Goal: Task Accomplishment & Management: Use online tool/utility

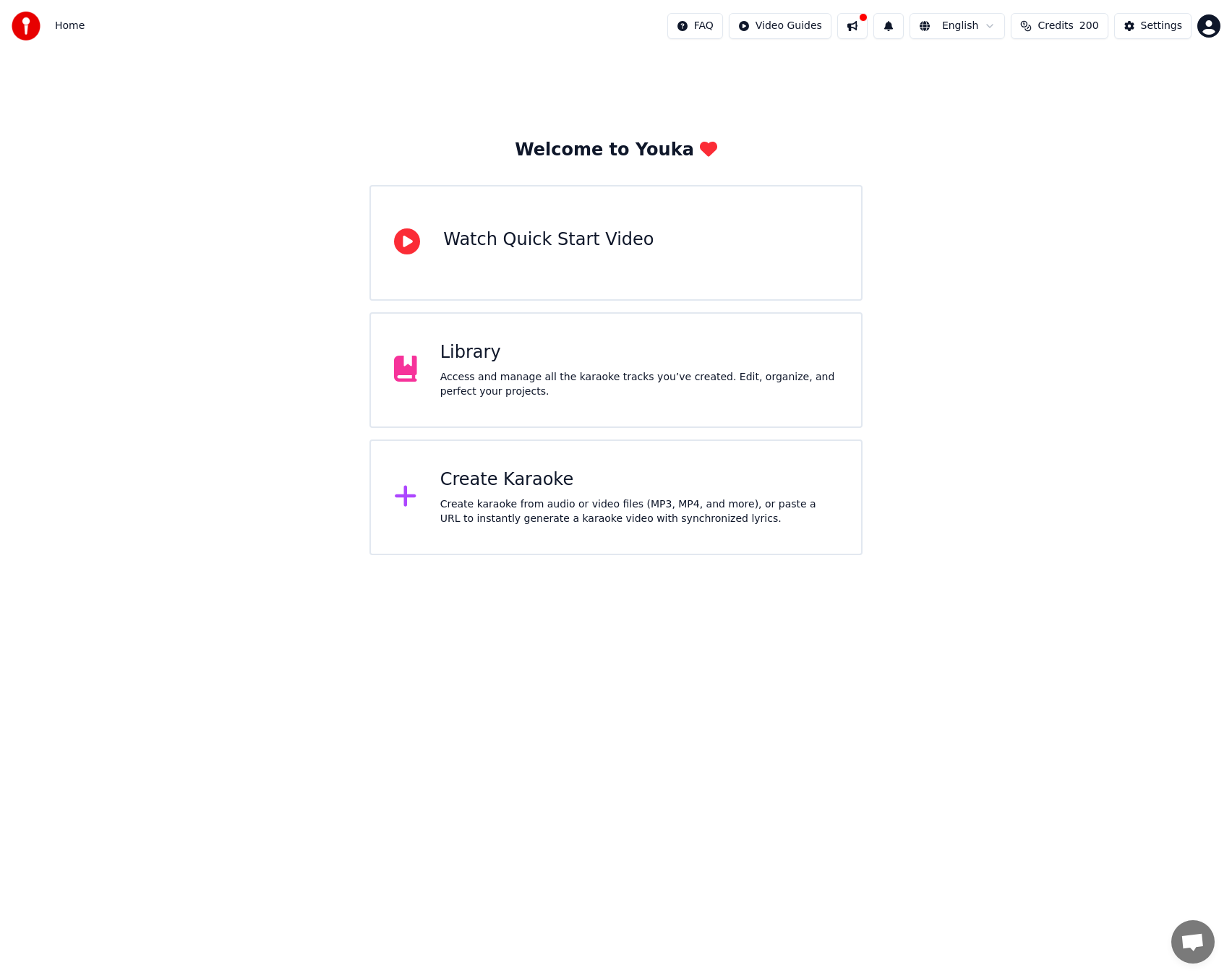
click at [499, 484] on div "Create Karaoke" at bounding box center [639, 479] width 398 height 23
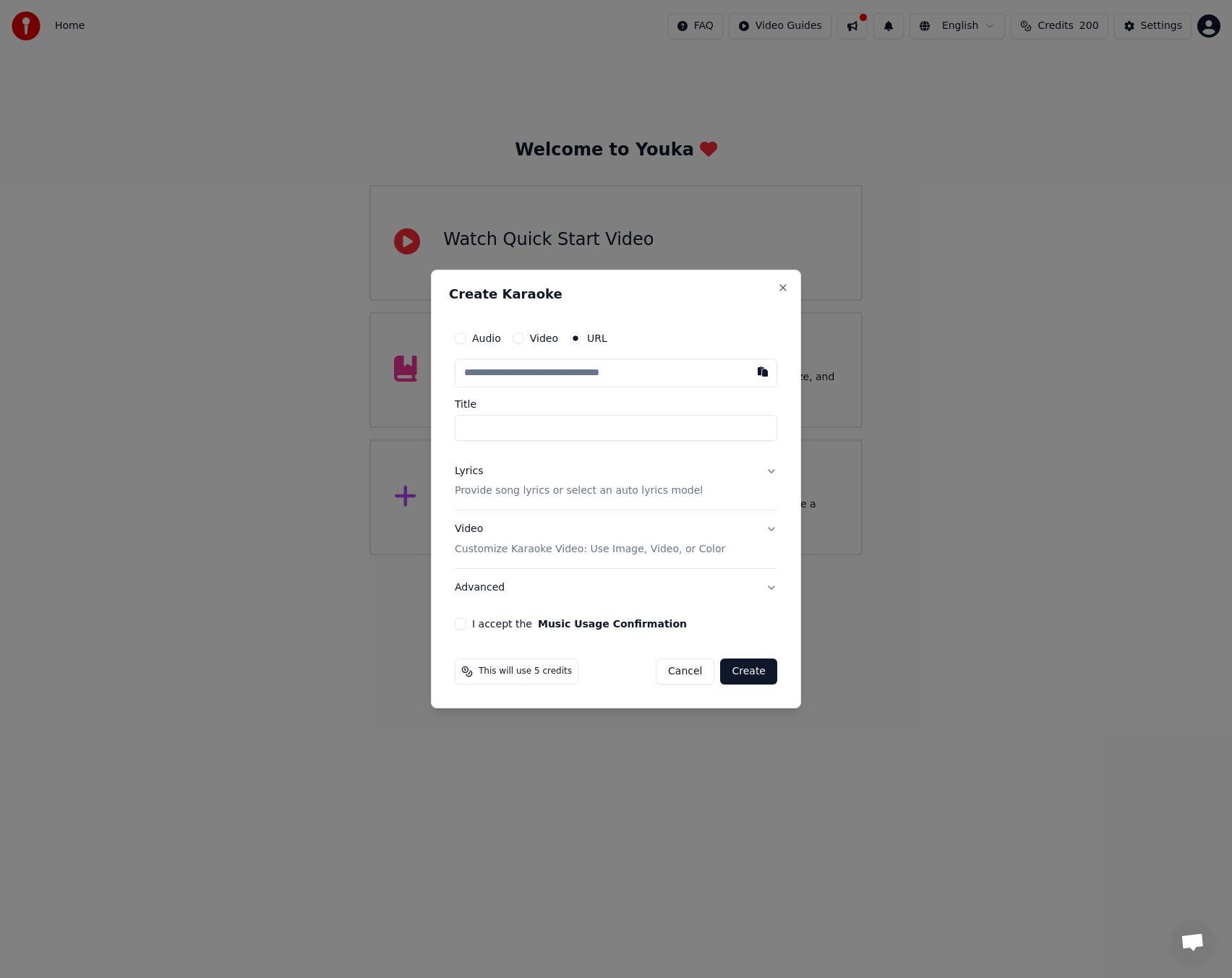
click at [765, 473] on button "Lyrics Provide song lyrics or select an auto lyrics model" at bounding box center [616, 481] width 322 height 58
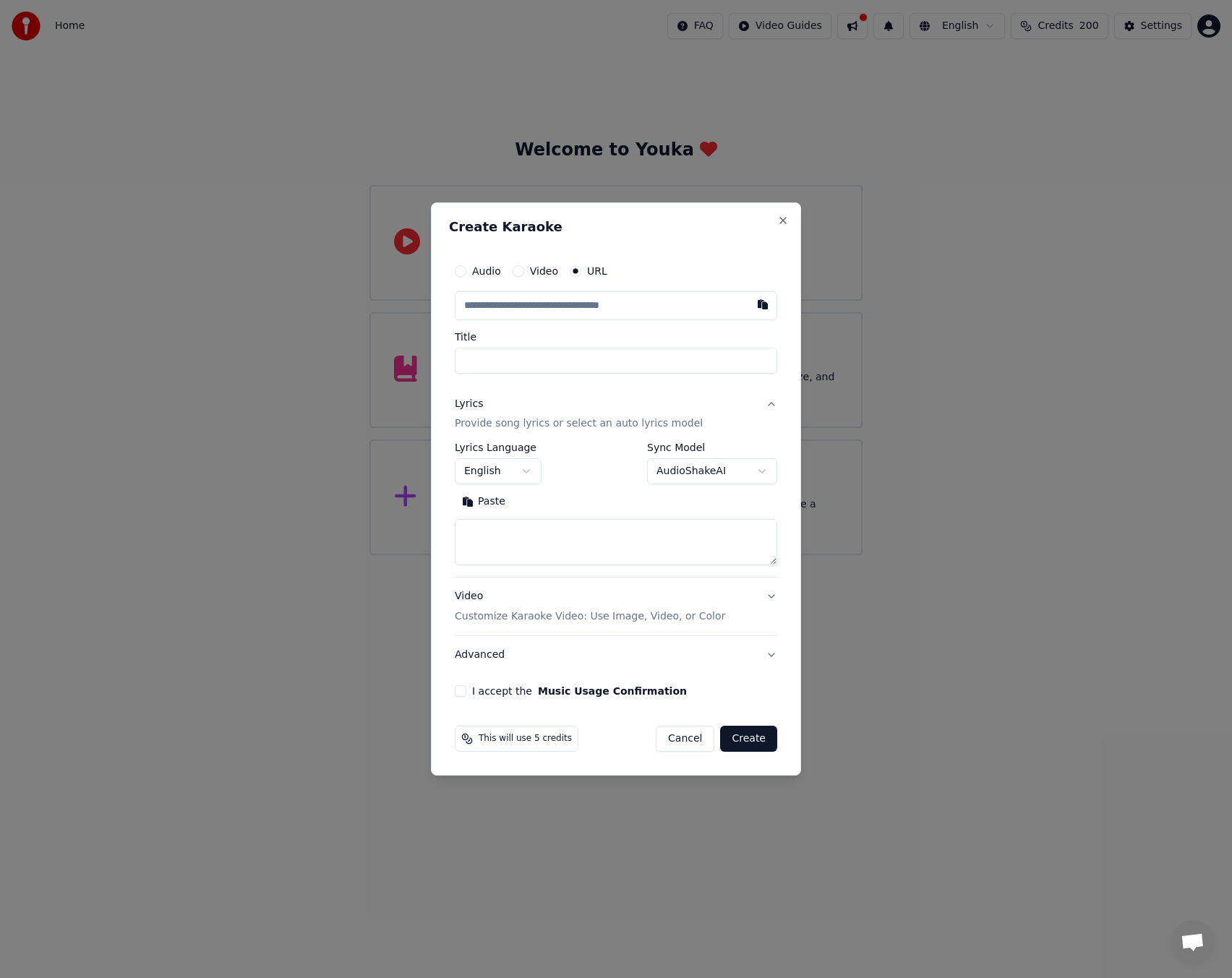
click at [529, 468] on button "English" at bounding box center [498, 472] width 87 height 26
select select "**"
click at [502, 542] on textarea at bounding box center [616, 543] width 322 height 47
paste textarea "**********"
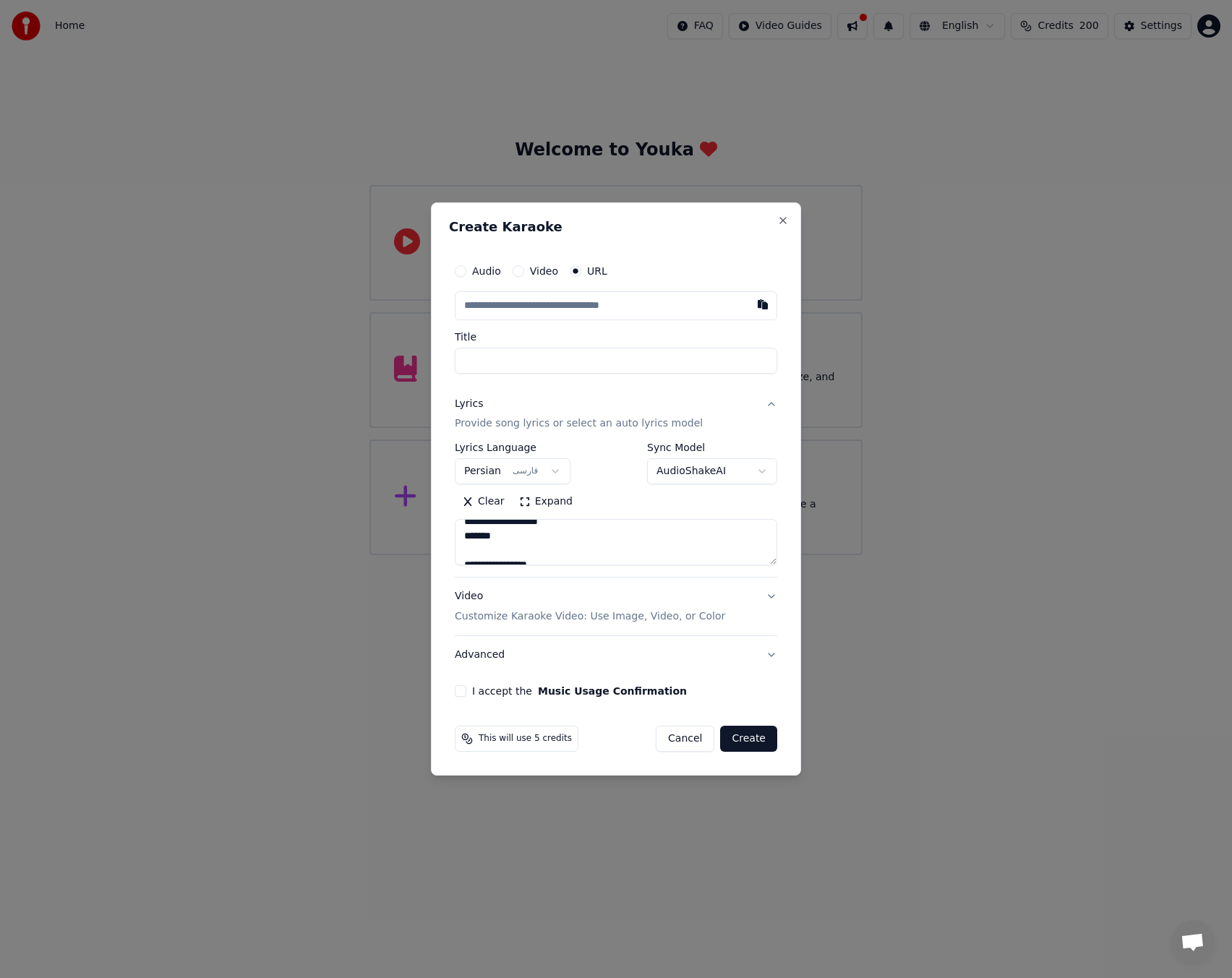
scroll to position [0, 0]
type textarea "**********"
click at [589, 310] on input "text" at bounding box center [616, 305] width 322 height 29
paste input "**********"
type input "**********"
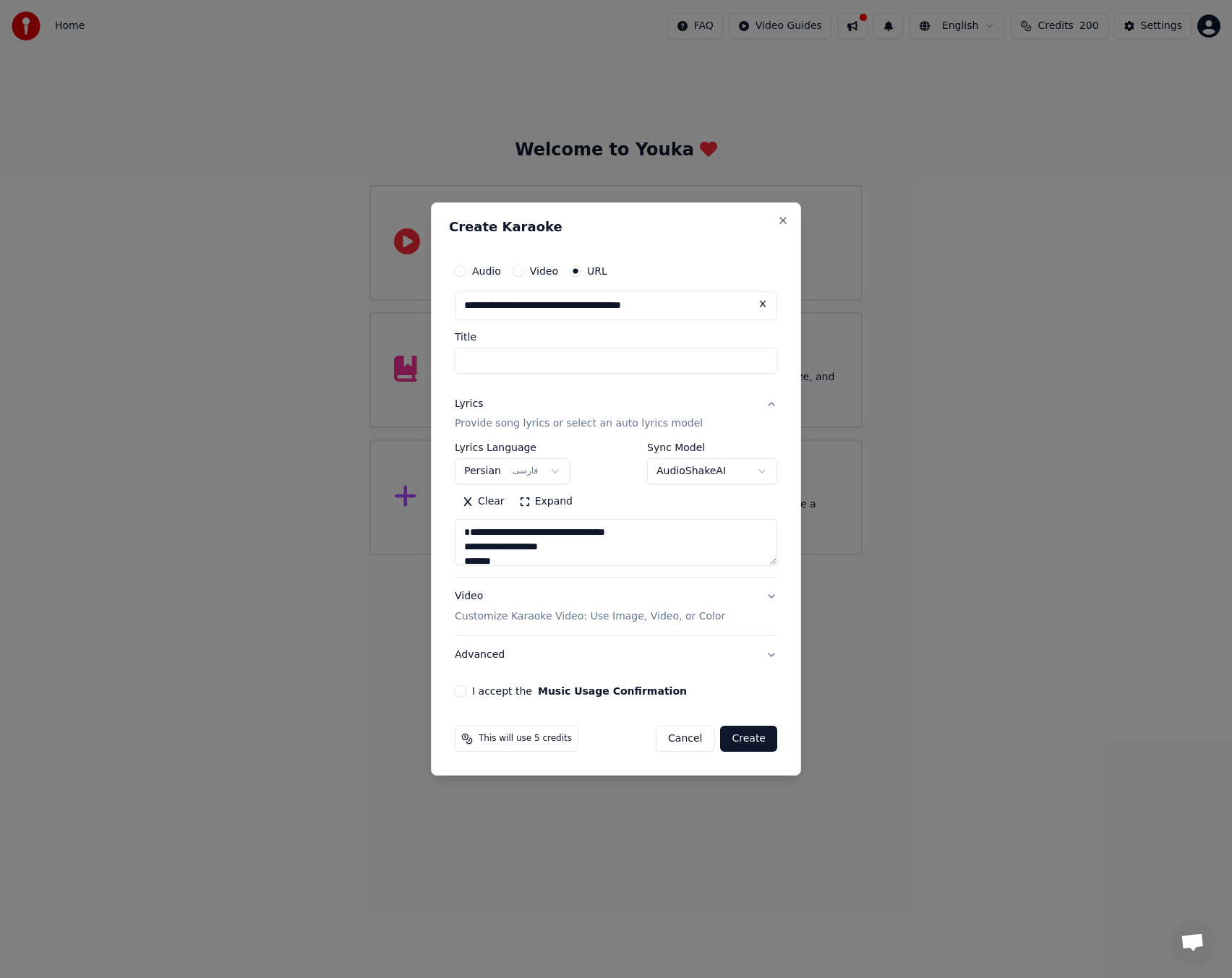
type input "**********"
click at [652, 549] on textarea at bounding box center [616, 543] width 322 height 47
drag, startPoint x: 465, startPoint y: 533, endPoint x: 546, endPoint y: 490, distance: 91.7
click at [546, 490] on div "Search Clear Expand" at bounding box center [616, 528] width 322 height 75
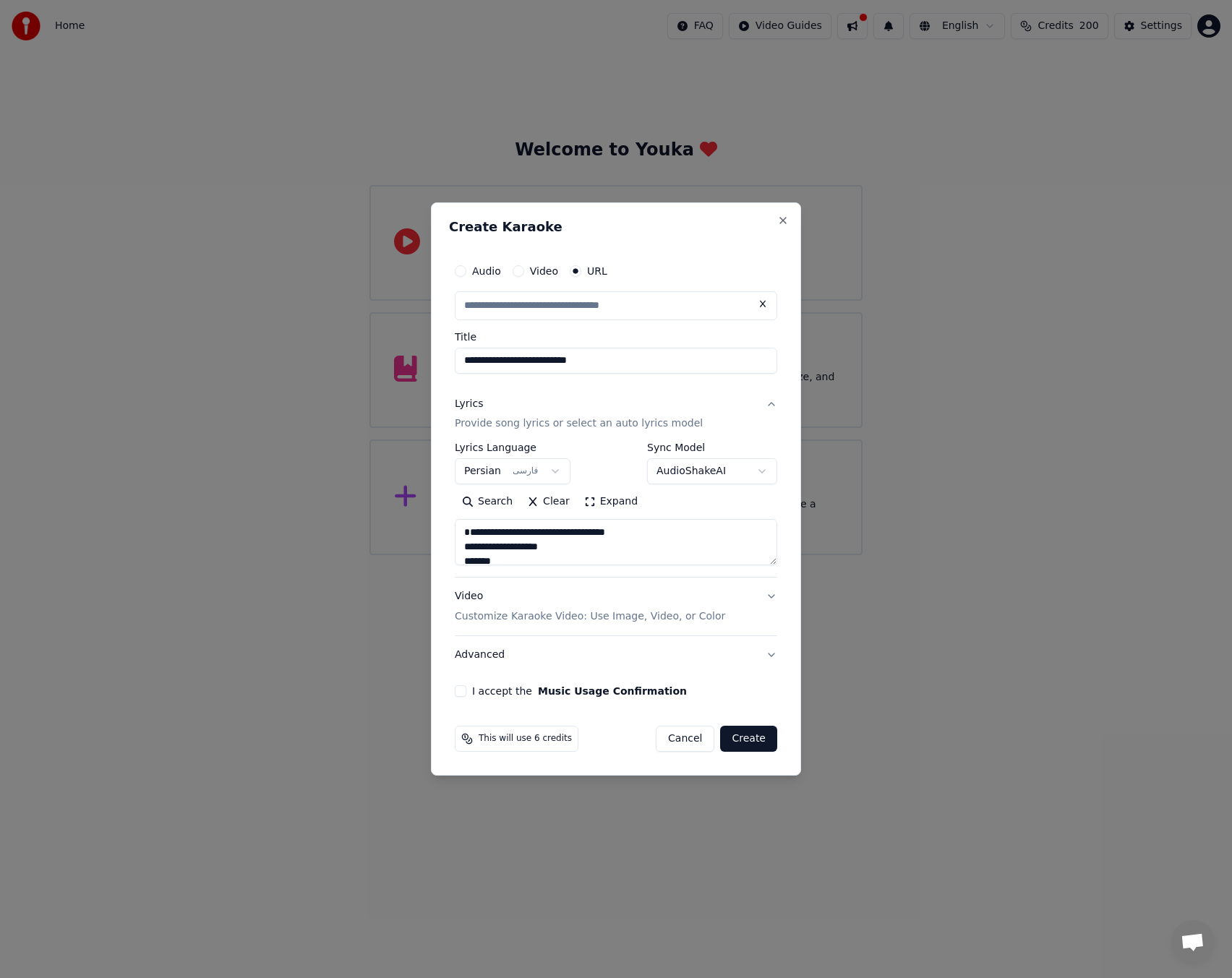
click at [581, 551] on textarea at bounding box center [616, 543] width 322 height 47
drag, startPoint x: 555, startPoint y: 560, endPoint x: 459, endPoint y: 517, distance: 105.2
click at [459, 517] on div "Search Clear Expand" at bounding box center [616, 528] width 322 height 75
type input "**********"
drag, startPoint x: 464, startPoint y: 526, endPoint x: 506, endPoint y: 546, distance: 46.5
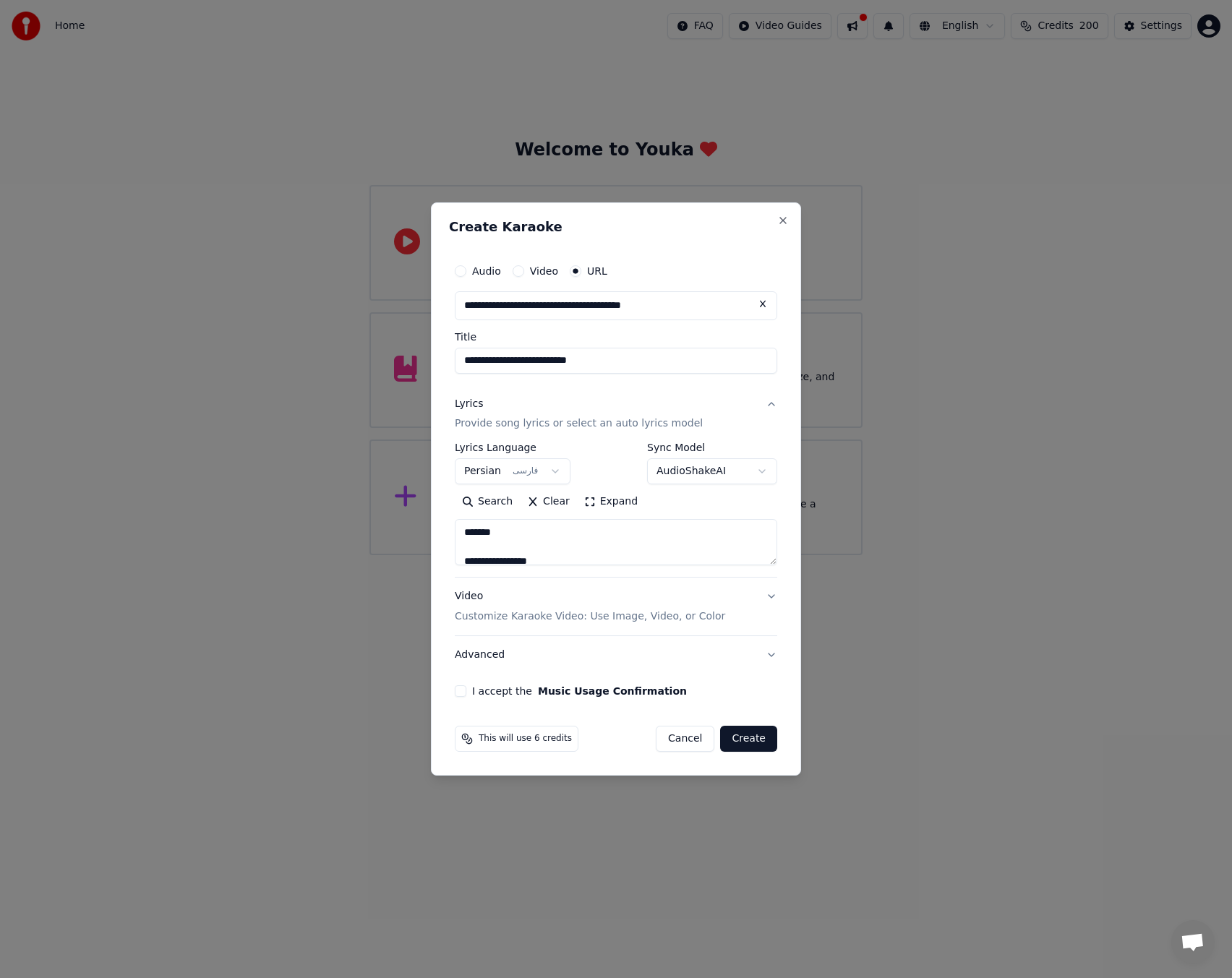
click at [506, 546] on textarea at bounding box center [616, 543] width 322 height 47
click at [559, 538] on textarea at bounding box center [616, 543] width 322 height 47
drag, startPoint x: 556, startPoint y: 527, endPoint x: 439, endPoint y: 531, distance: 117.1
click at [446, 532] on div "**********" at bounding box center [616, 489] width 370 height 574
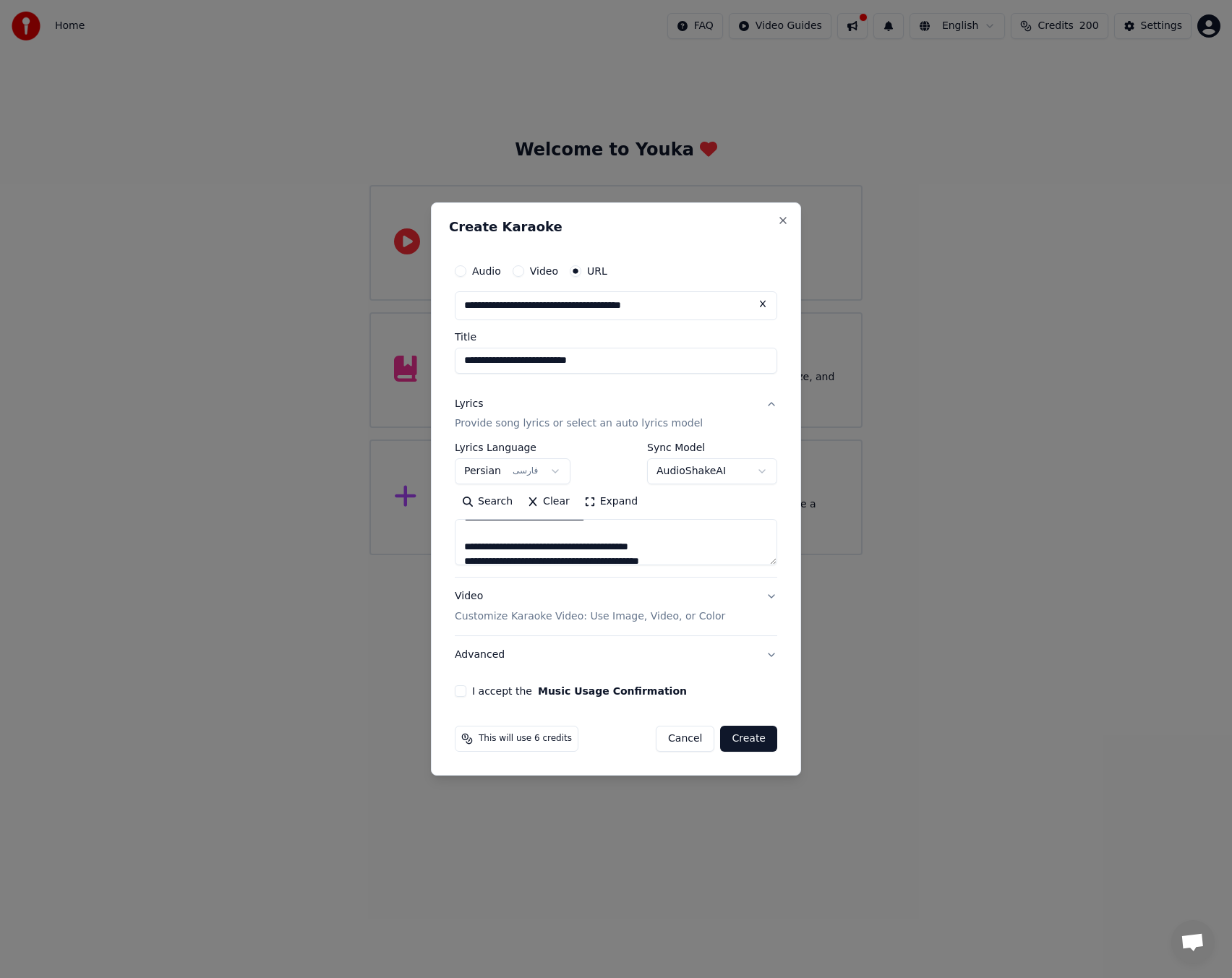
drag, startPoint x: 660, startPoint y: 545, endPoint x: 683, endPoint y: 546, distance: 23.0
click at [683, 546] on textarea at bounding box center [616, 543] width 322 height 47
drag, startPoint x: 658, startPoint y: 545, endPoint x: 436, endPoint y: 545, distance: 222.0
click at [436, 545] on div "**********" at bounding box center [616, 489] width 370 height 574
click at [463, 546] on textarea at bounding box center [616, 543] width 322 height 47
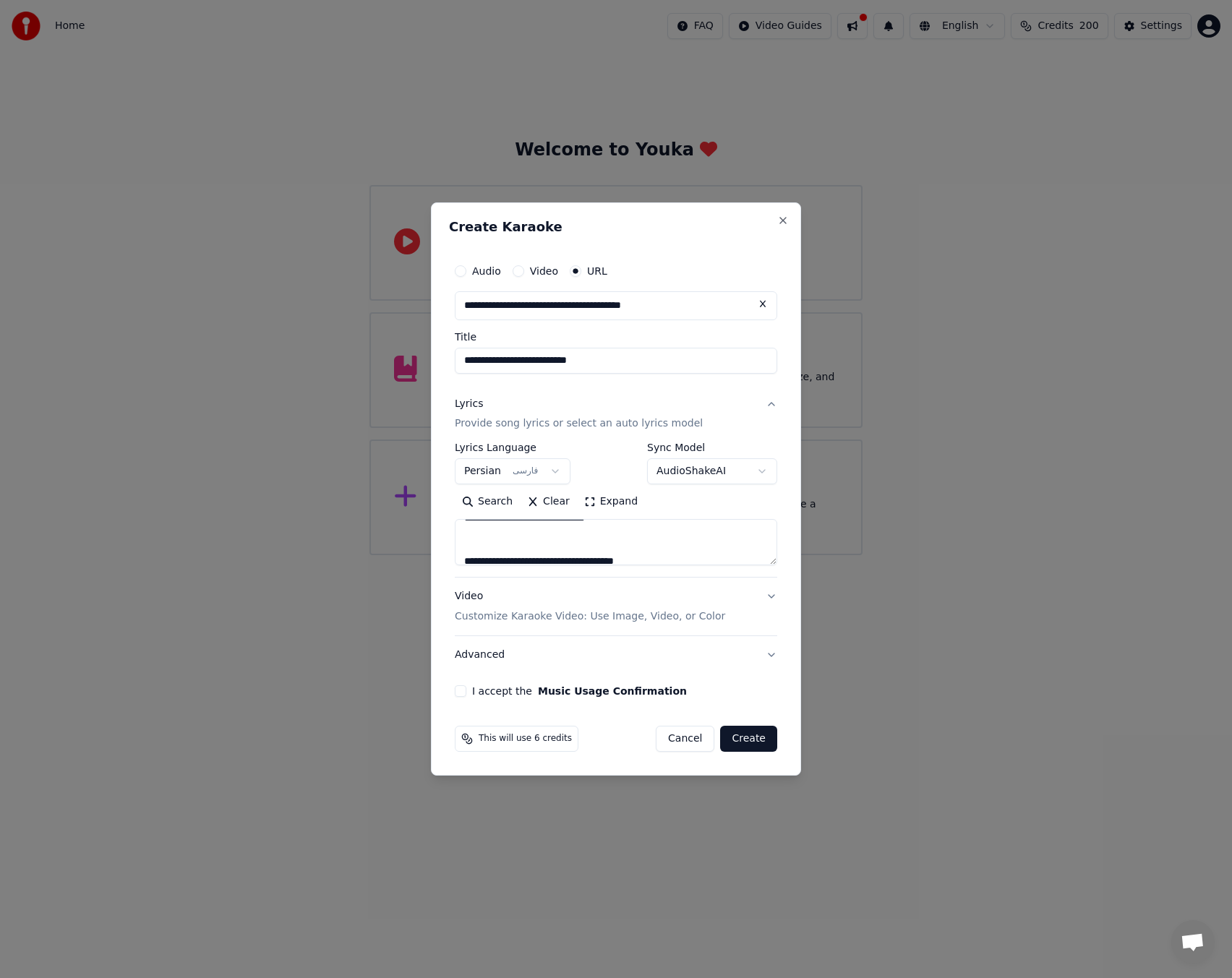
scroll to position [63, 0]
paste textarea "**********"
click at [583, 533] on textarea at bounding box center [616, 543] width 322 height 47
type textarea "**********"
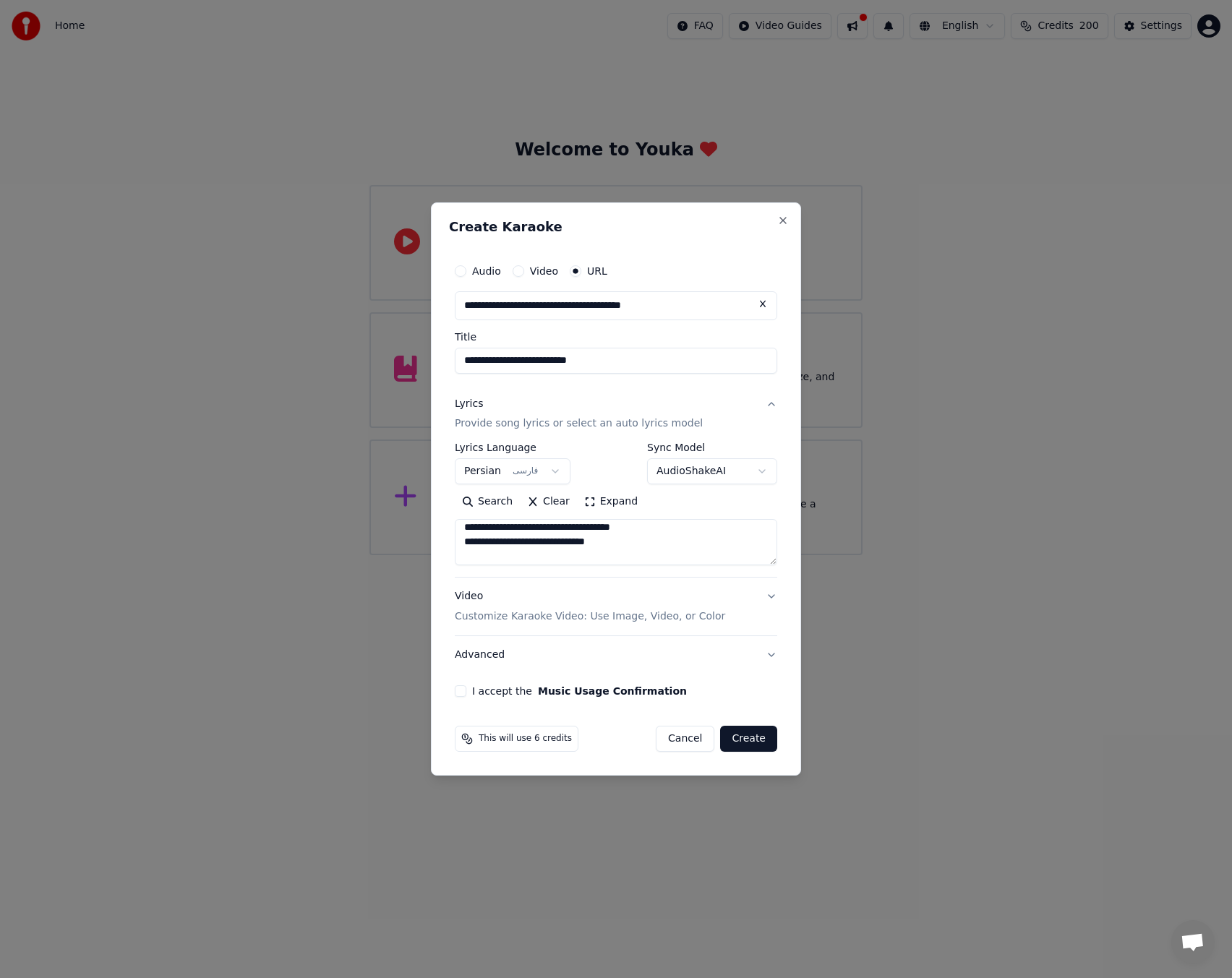
click at [606, 557] on textarea at bounding box center [616, 543] width 322 height 47
paste textarea "**********"
type textarea "**********"
click at [541, 688] on button "Music Usage Confirmation" at bounding box center [612, 690] width 149 height 10
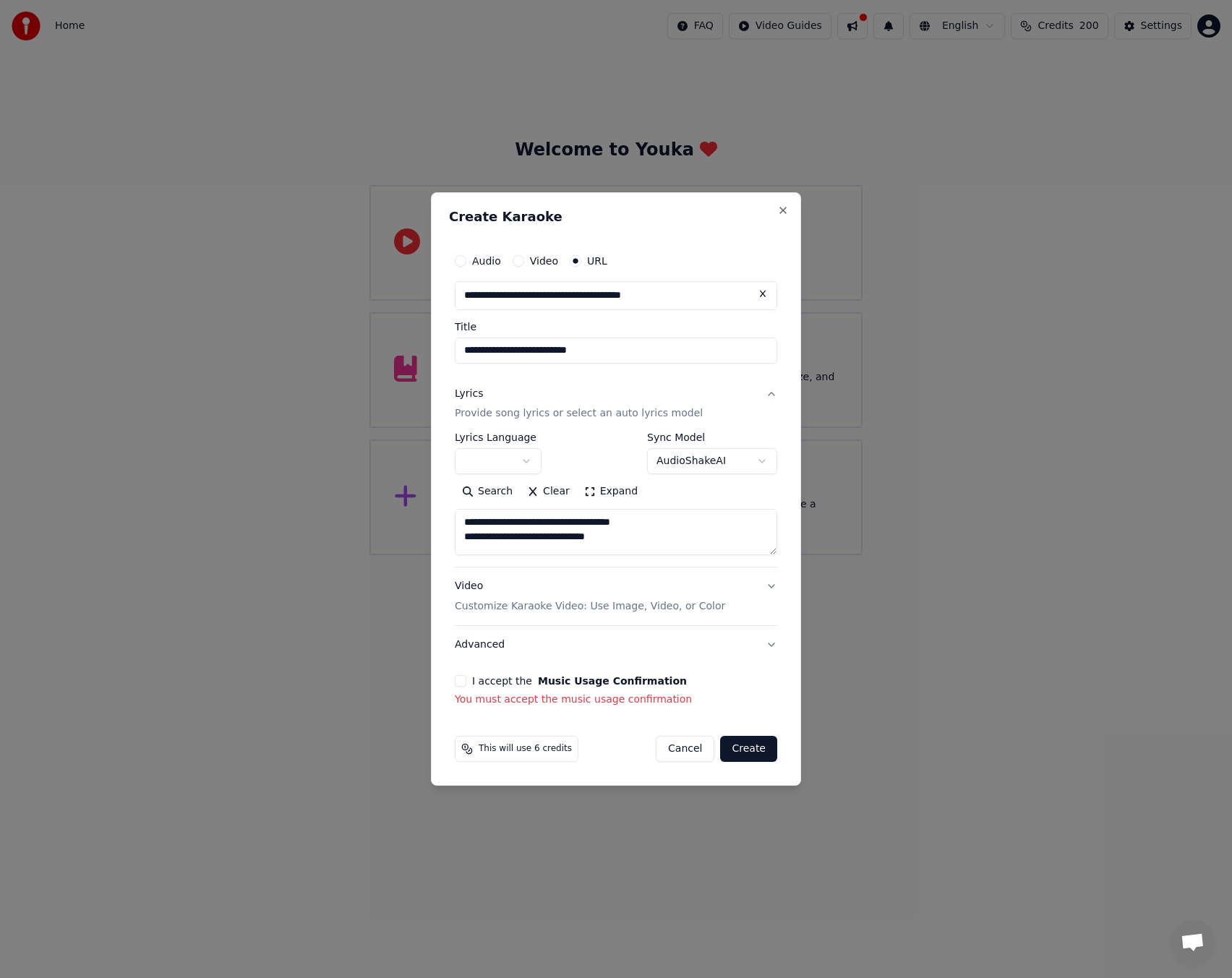
click at [461, 685] on button "I accept the Music Usage Confirmation" at bounding box center [460, 681] width 11 height 11
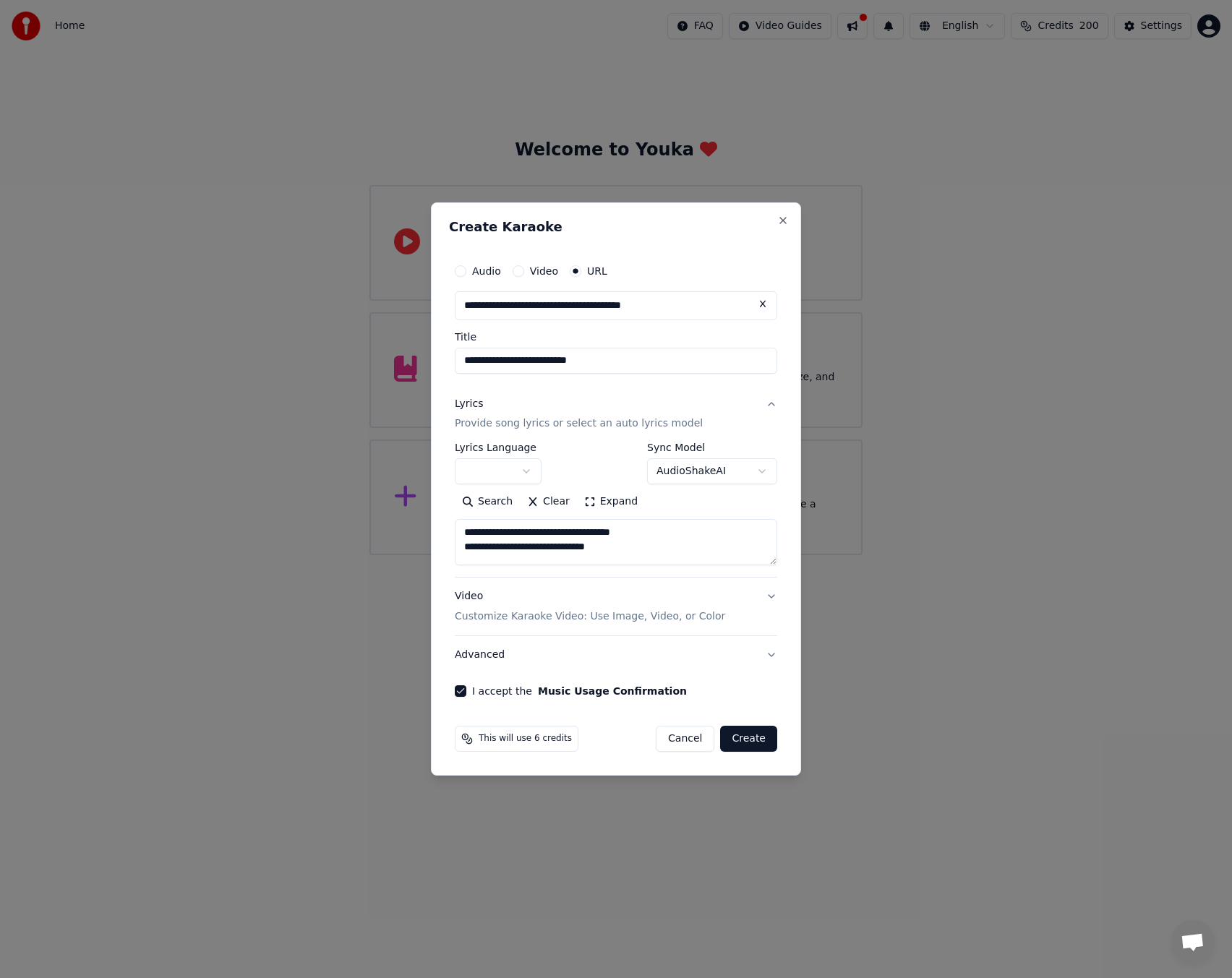
click at [762, 746] on button "Create" at bounding box center [748, 739] width 57 height 26
select select
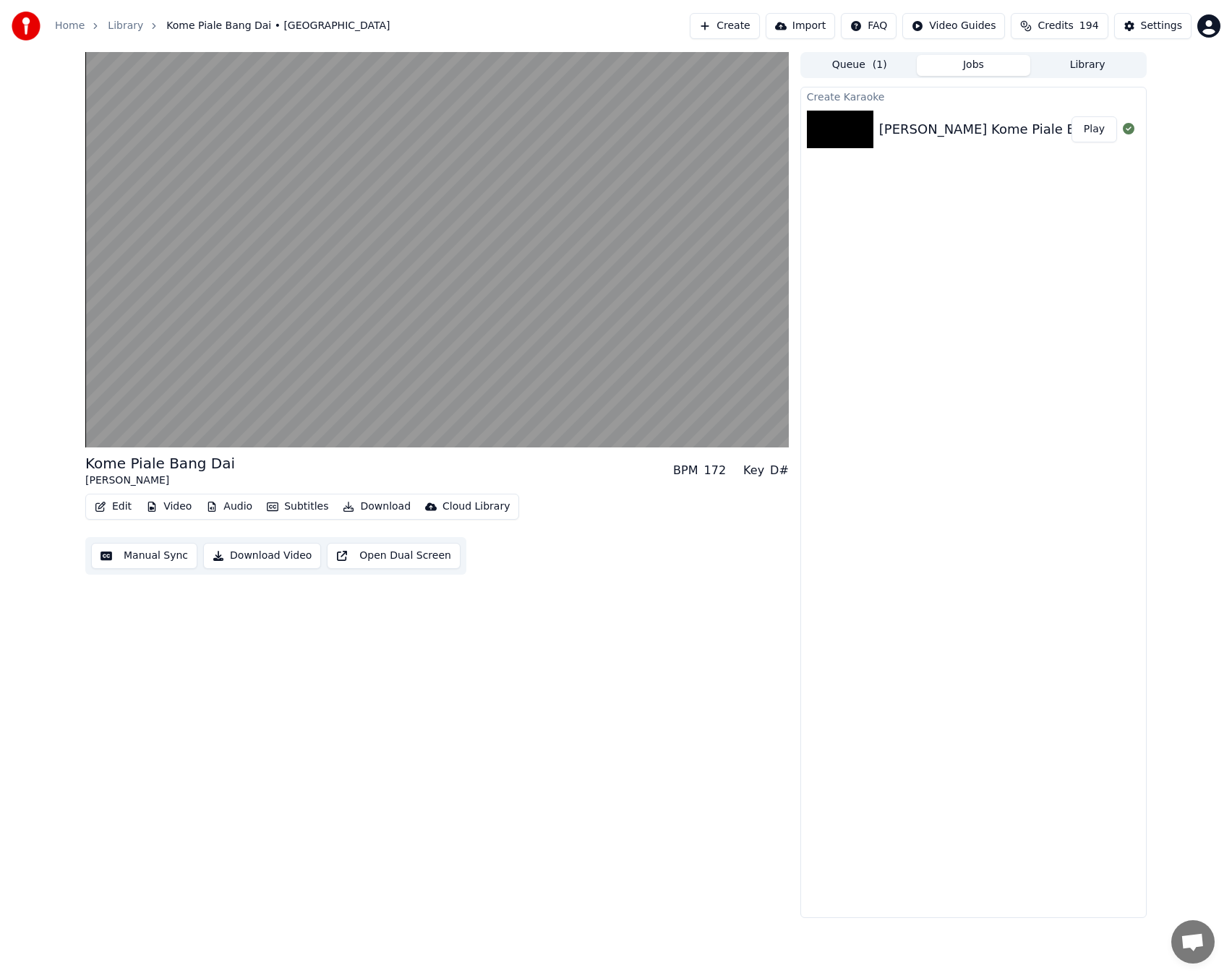
click at [190, 513] on button "Video" at bounding box center [168, 507] width 57 height 21
click at [221, 661] on div "Change Background" at bounding box center [219, 659] width 103 height 14
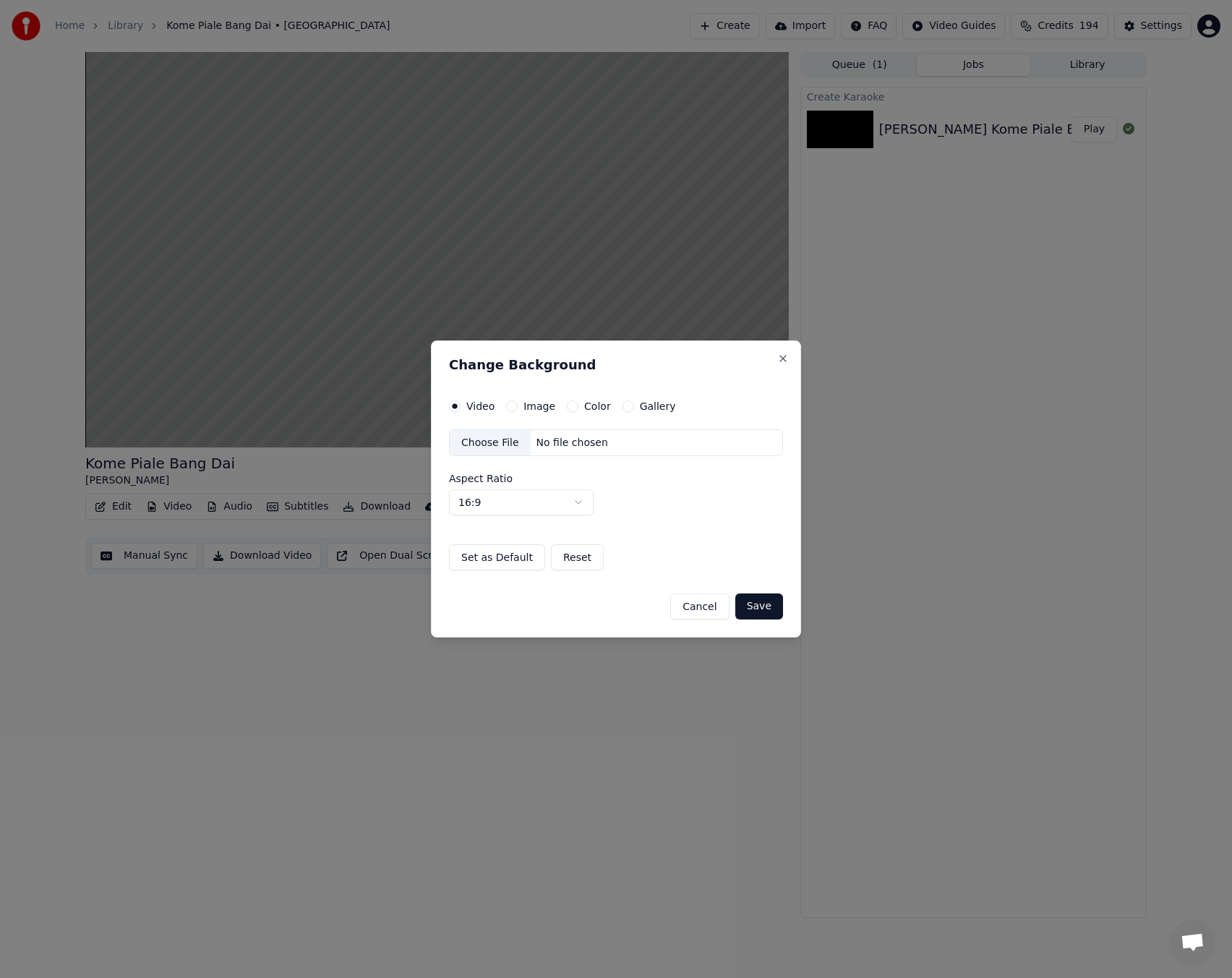
click at [644, 407] on label "Gallery" at bounding box center [658, 405] width 36 height 10
click at [634, 407] on button "Gallery" at bounding box center [628, 406] width 11 height 11
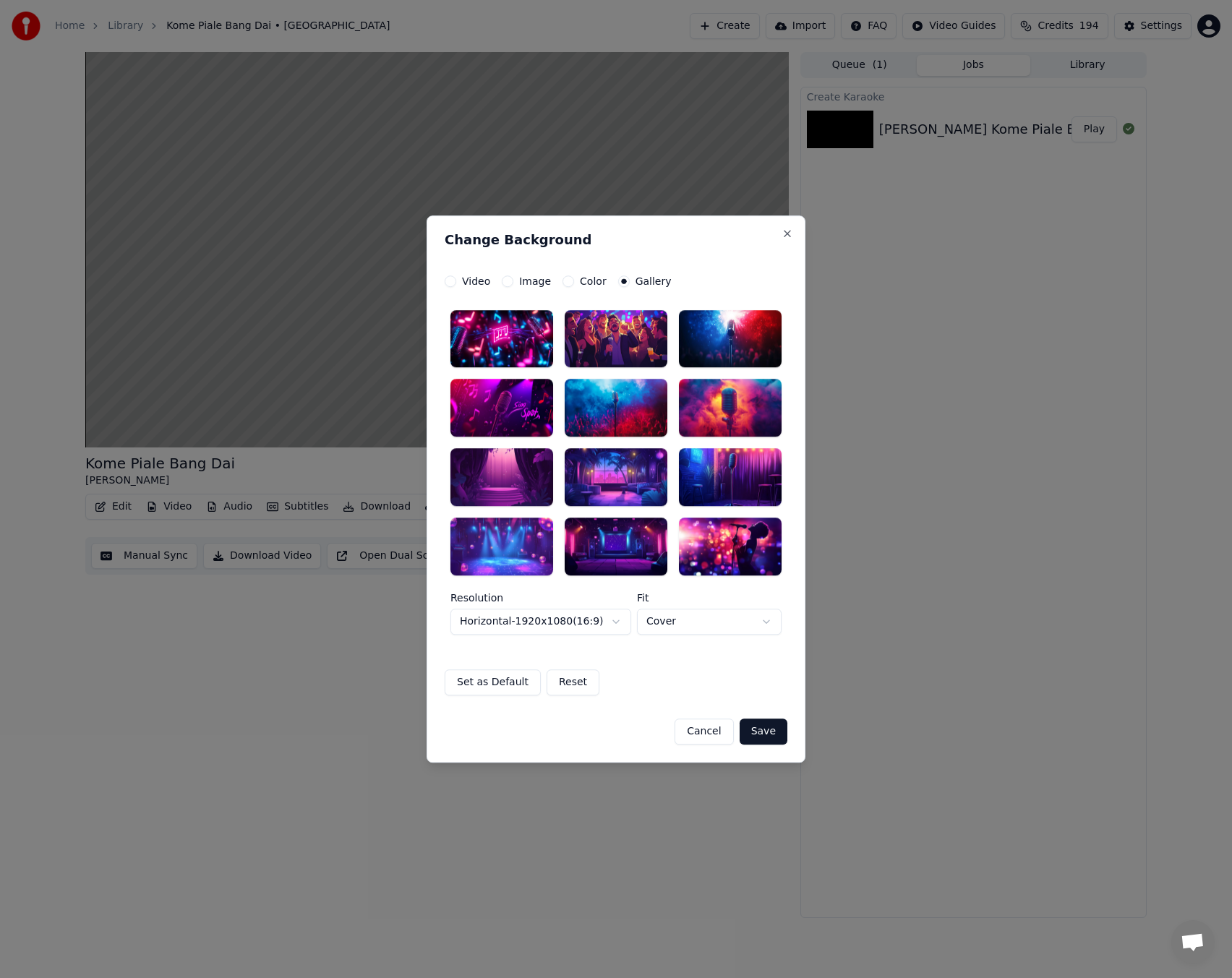
click at [730, 341] on div at bounding box center [730, 339] width 103 height 58
click at [762, 733] on button "Save" at bounding box center [763, 731] width 48 height 26
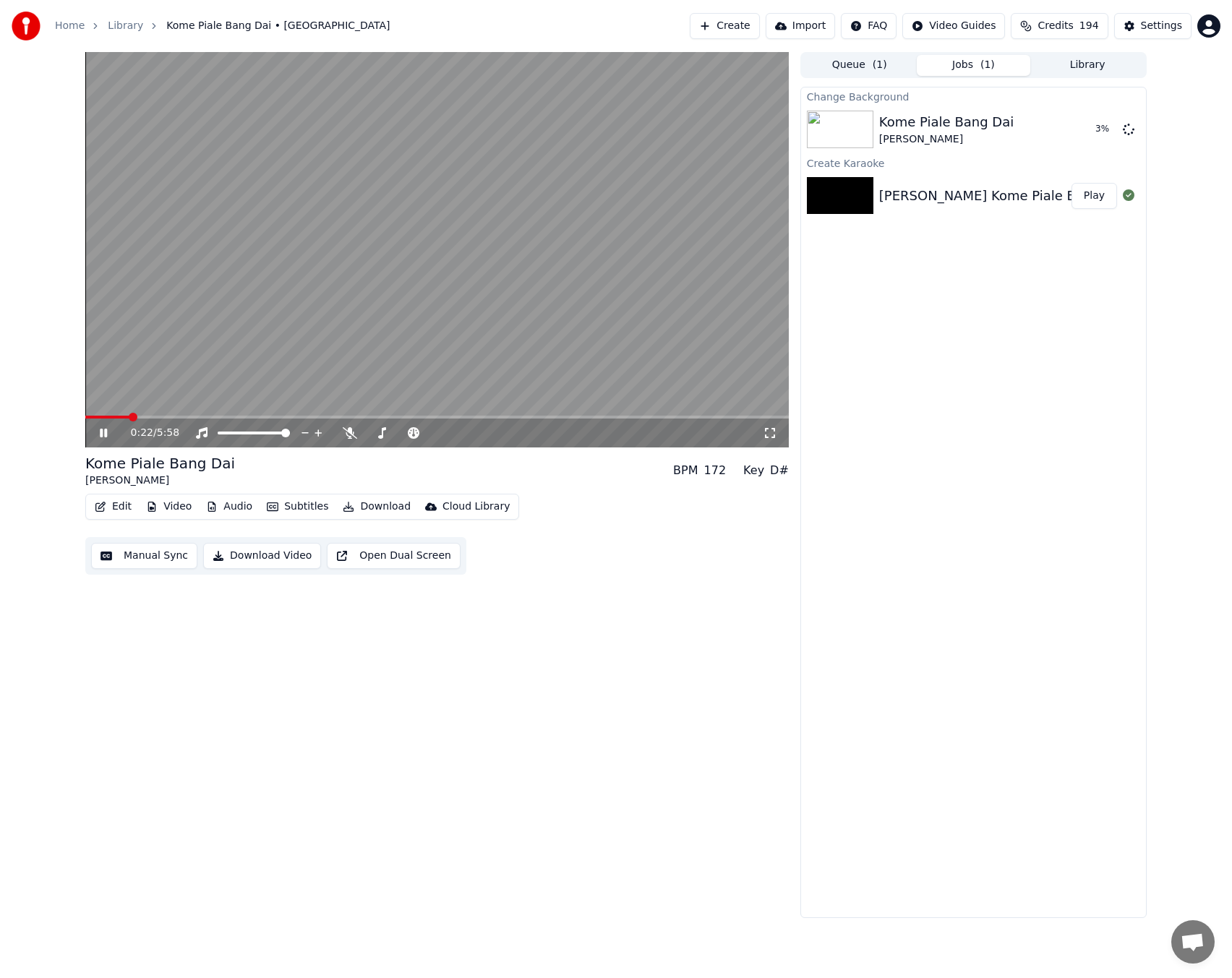
click at [126, 512] on button "Edit" at bounding box center [113, 507] width 49 height 21
click at [127, 538] on div "Edit Lyrics" at bounding box center [144, 537] width 51 height 14
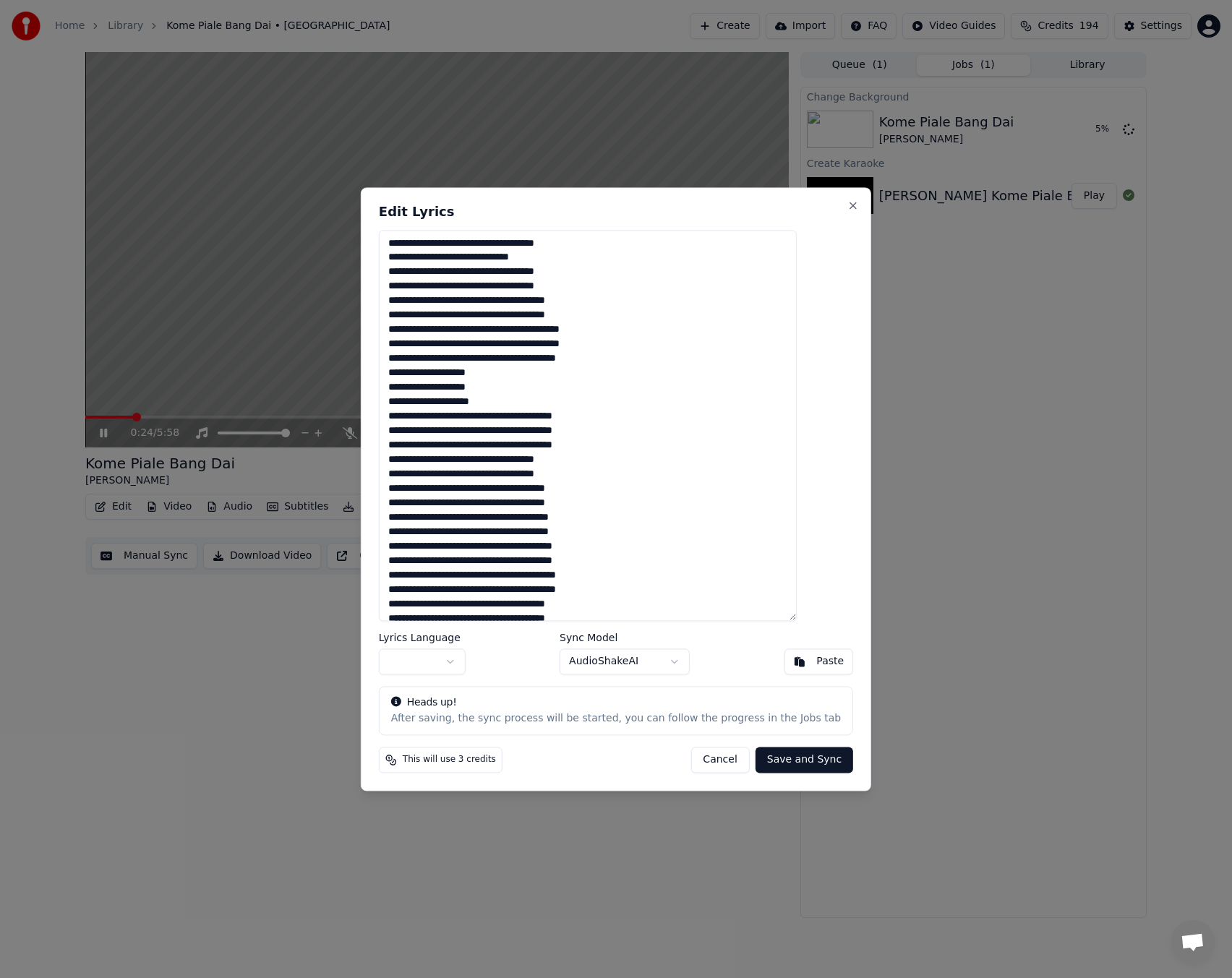
click at [474, 661] on body "Home Library Kome Piale Bang Dai • [PERSON_NAME] Create Import FAQ Video Guides…" at bounding box center [616, 489] width 1232 height 978
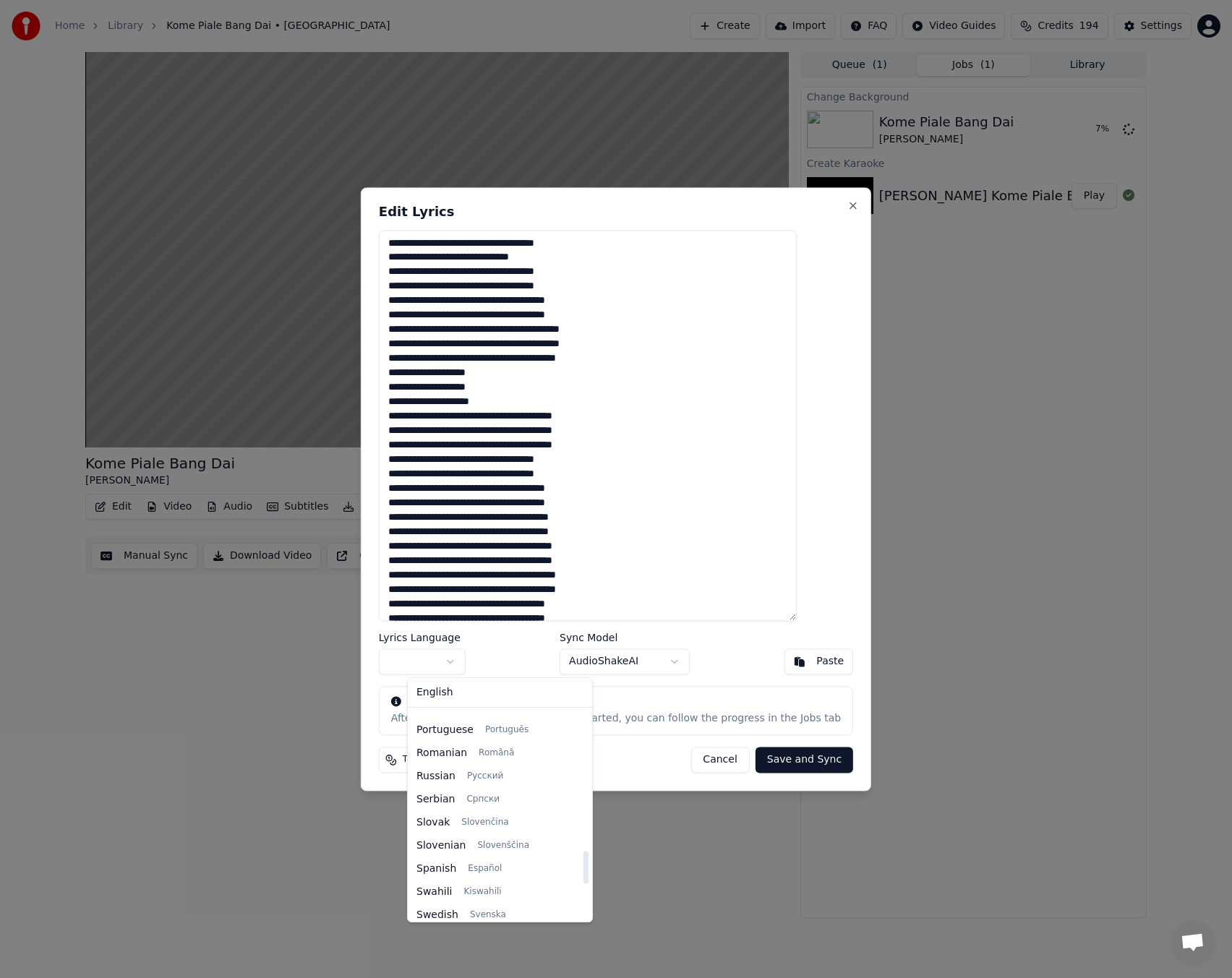
scroll to position [795, 0]
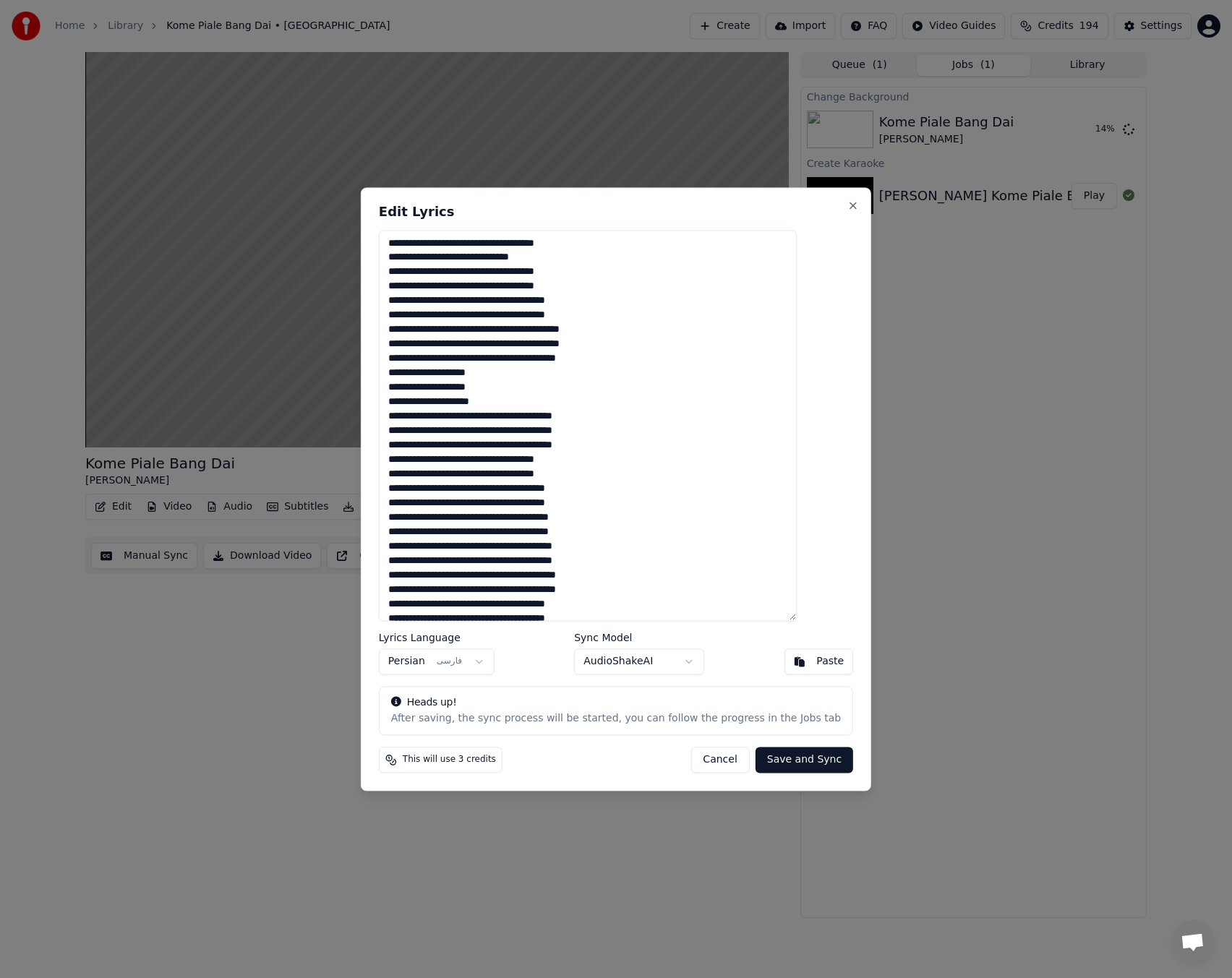
click at [785, 758] on button "Save and Sync" at bounding box center [804, 759] width 97 height 26
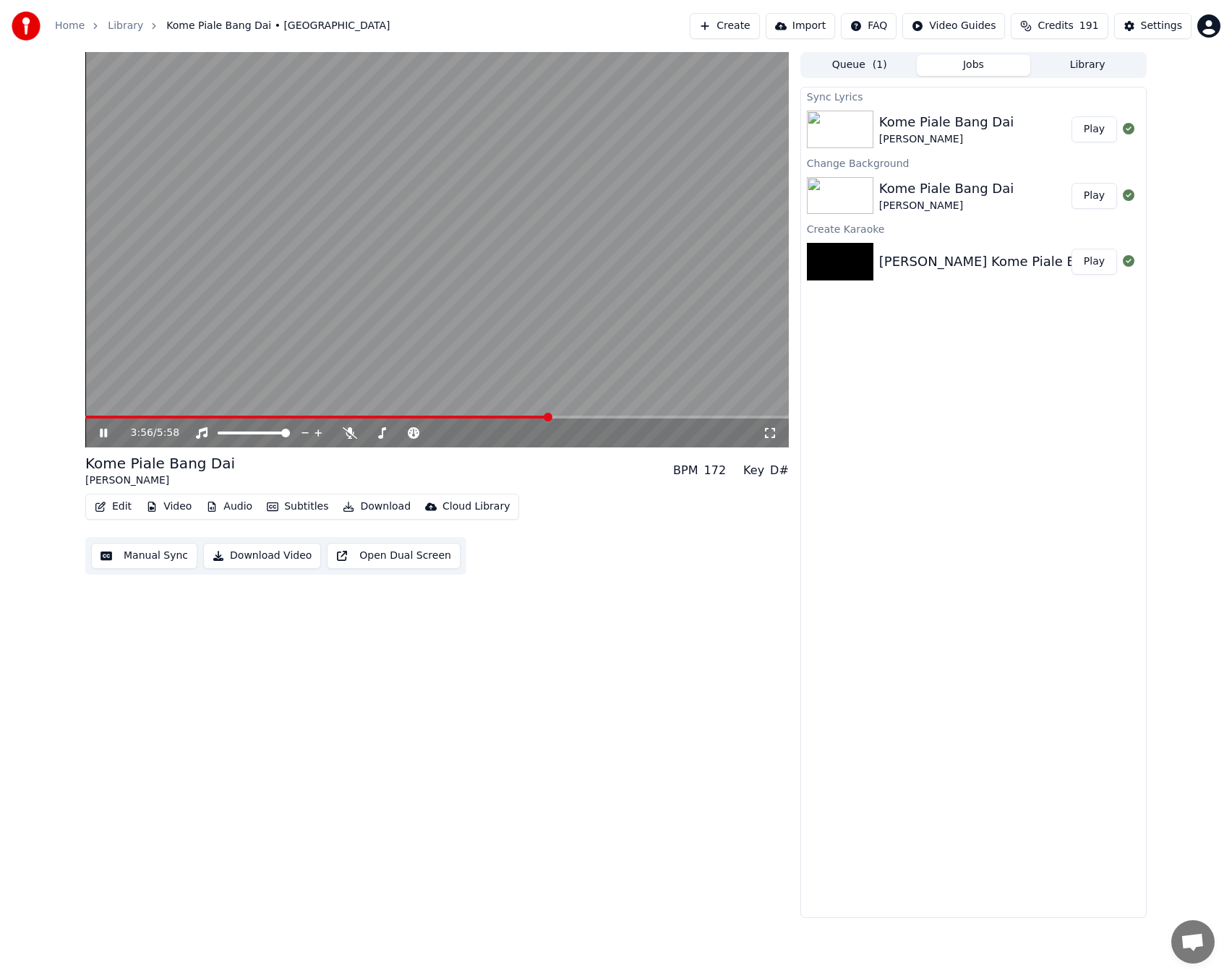
click at [680, 418] on span at bounding box center [436, 417] width 703 height 3
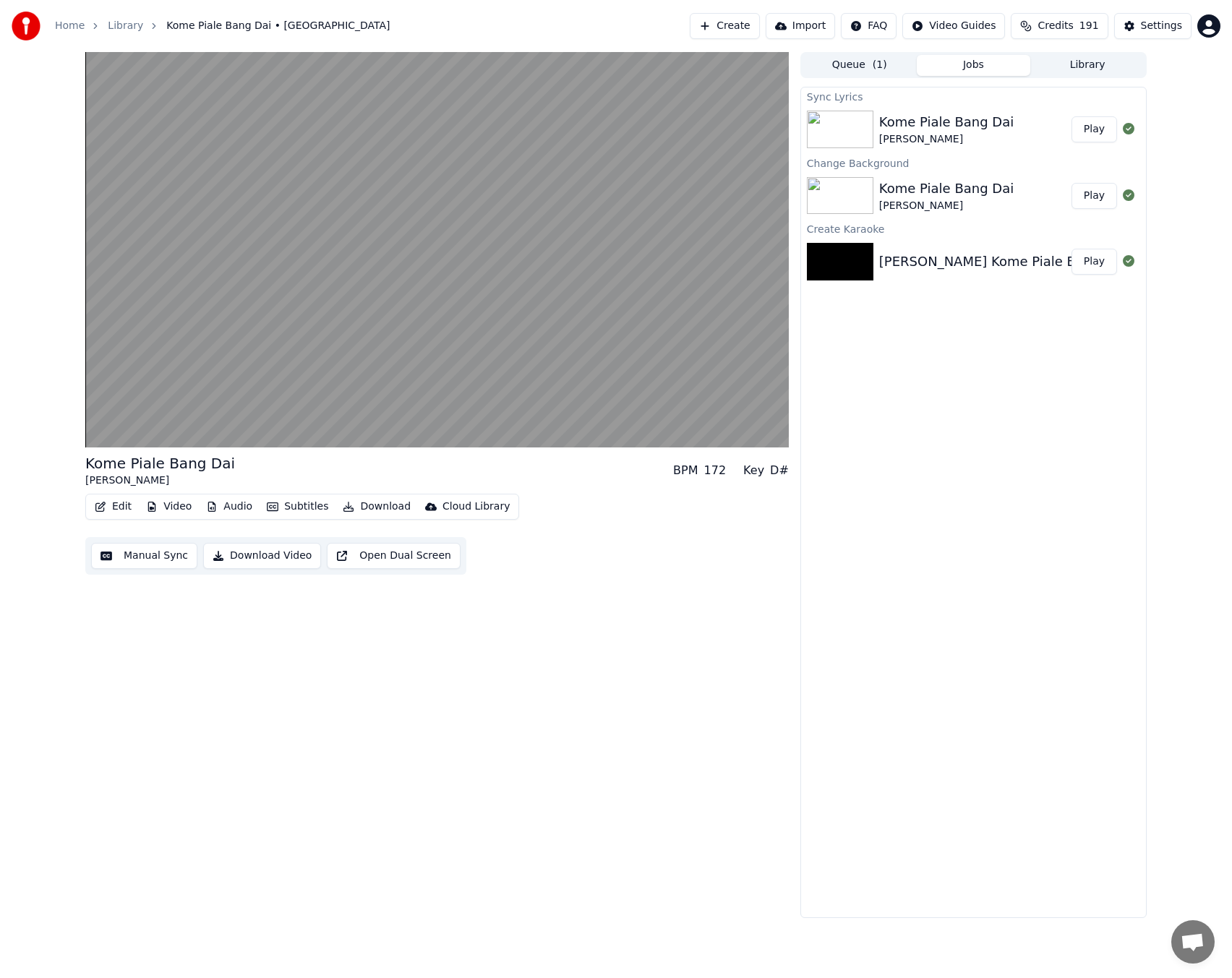
click at [1097, 66] on button "Library" at bounding box center [1087, 65] width 114 height 21
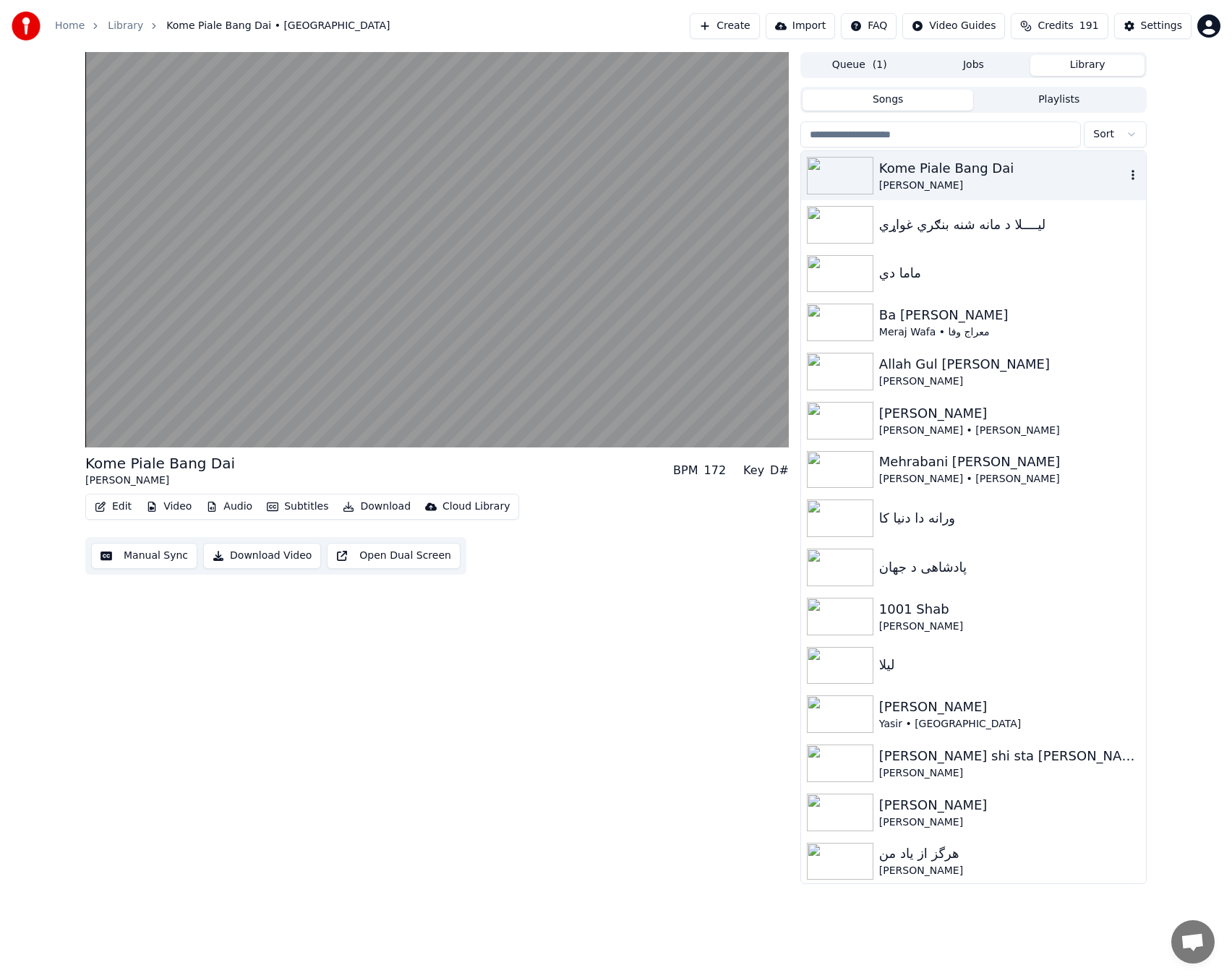
click at [930, 178] on div "[PERSON_NAME]" at bounding box center [1002, 185] width 247 height 14
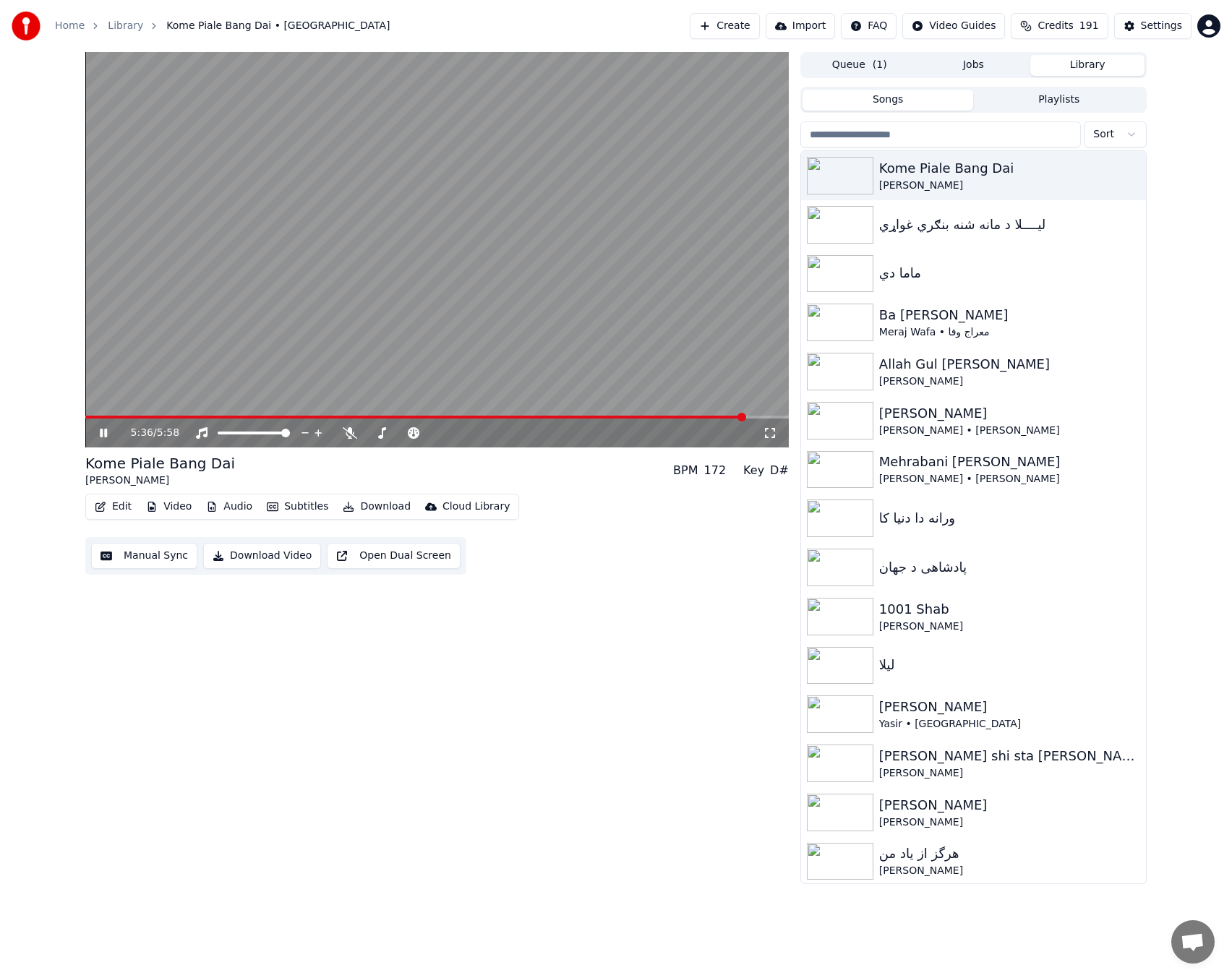
click at [989, 69] on button "Jobs" at bounding box center [973, 65] width 114 height 21
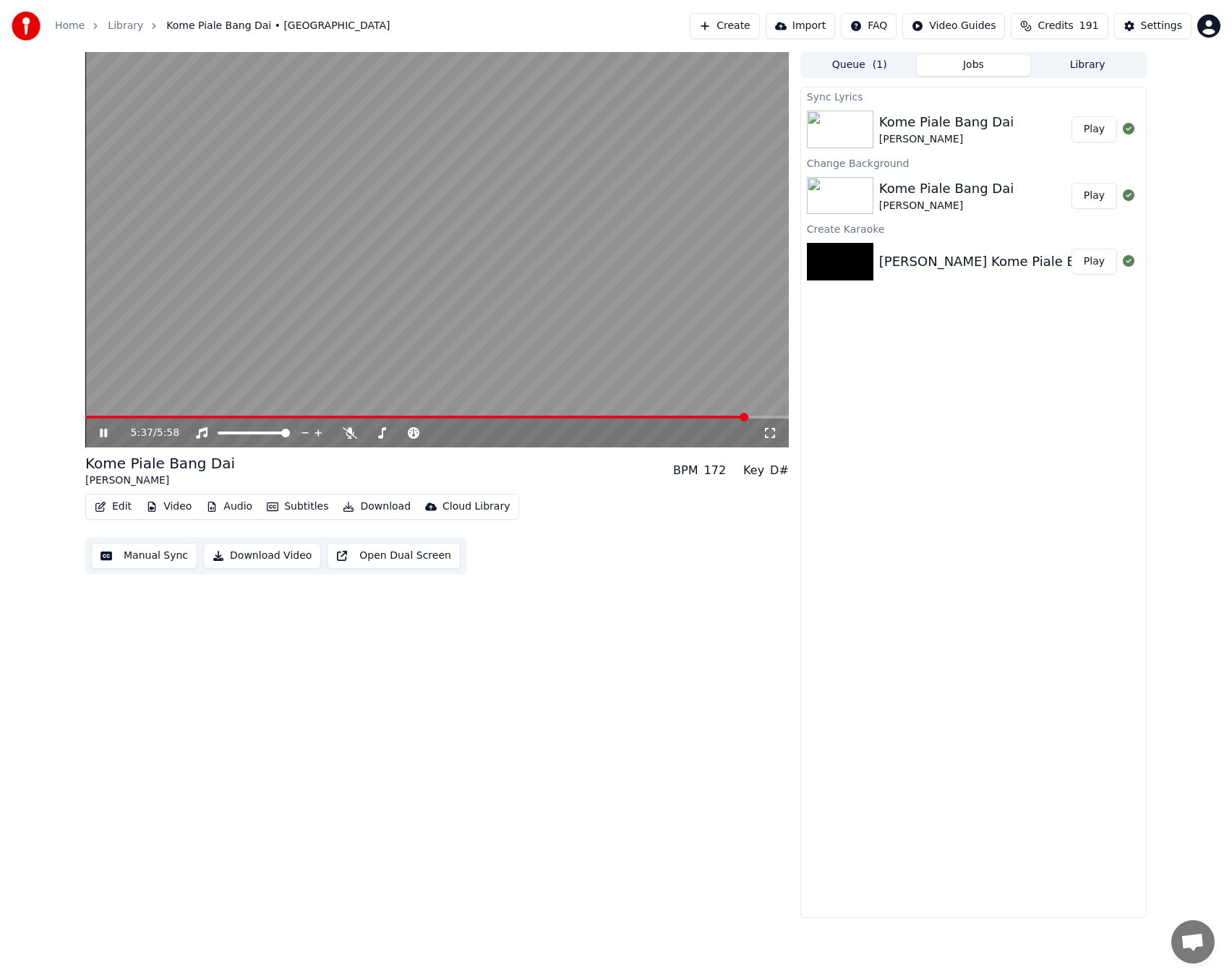
click at [947, 204] on div "[PERSON_NAME]" at bounding box center [946, 206] width 135 height 14
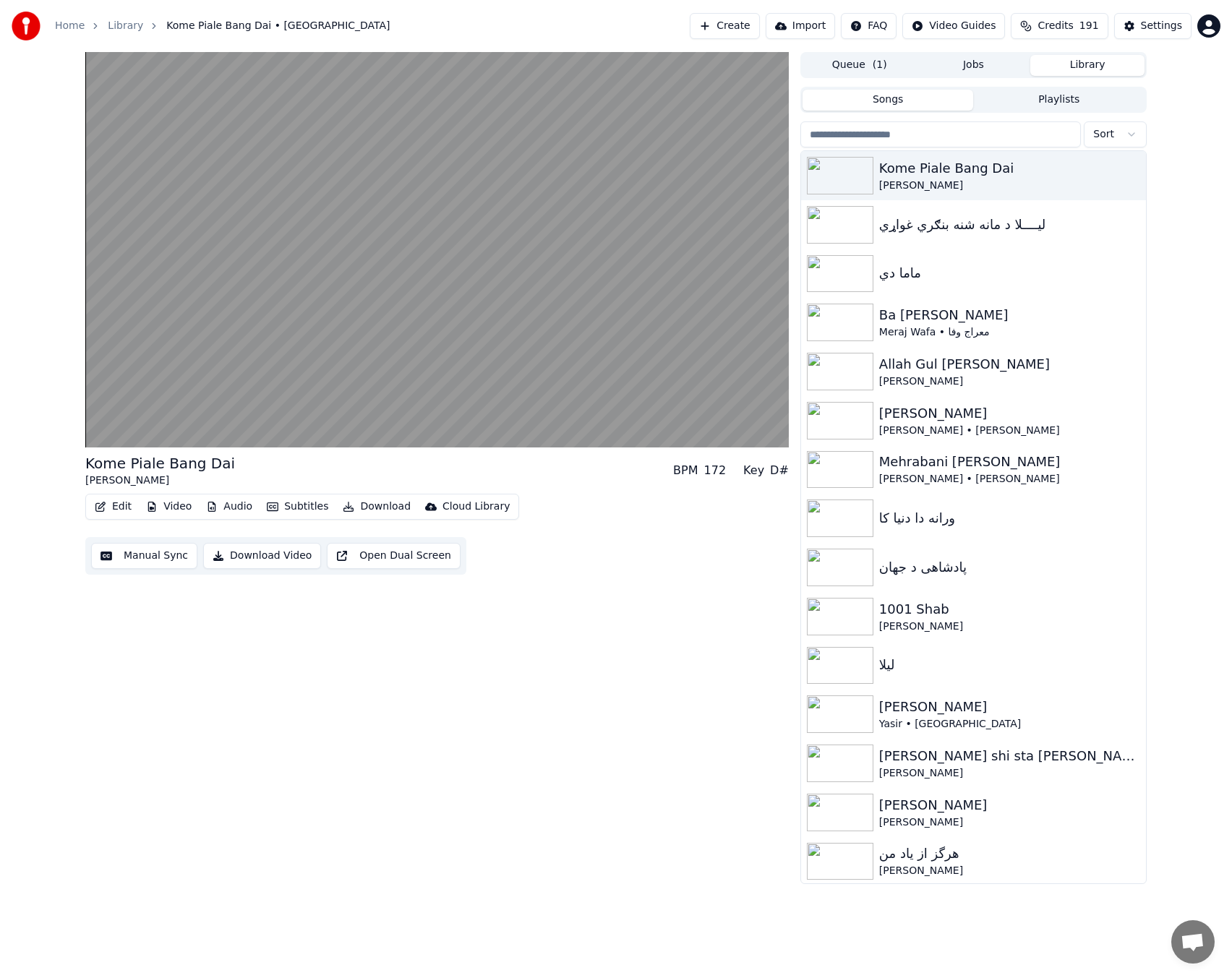
click at [1107, 58] on button "Library" at bounding box center [1087, 65] width 114 height 21
click at [928, 181] on div "[PERSON_NAME]" at bounding box center [1002, 185] width 247 height 14
click at [928, 182] on div "[PERSON_NAME]" at bounding box center [1002, 185] width 247 height 14
click at [988, 61] on button "Jobs" at bounding box center [973, 65] width 114 height 21
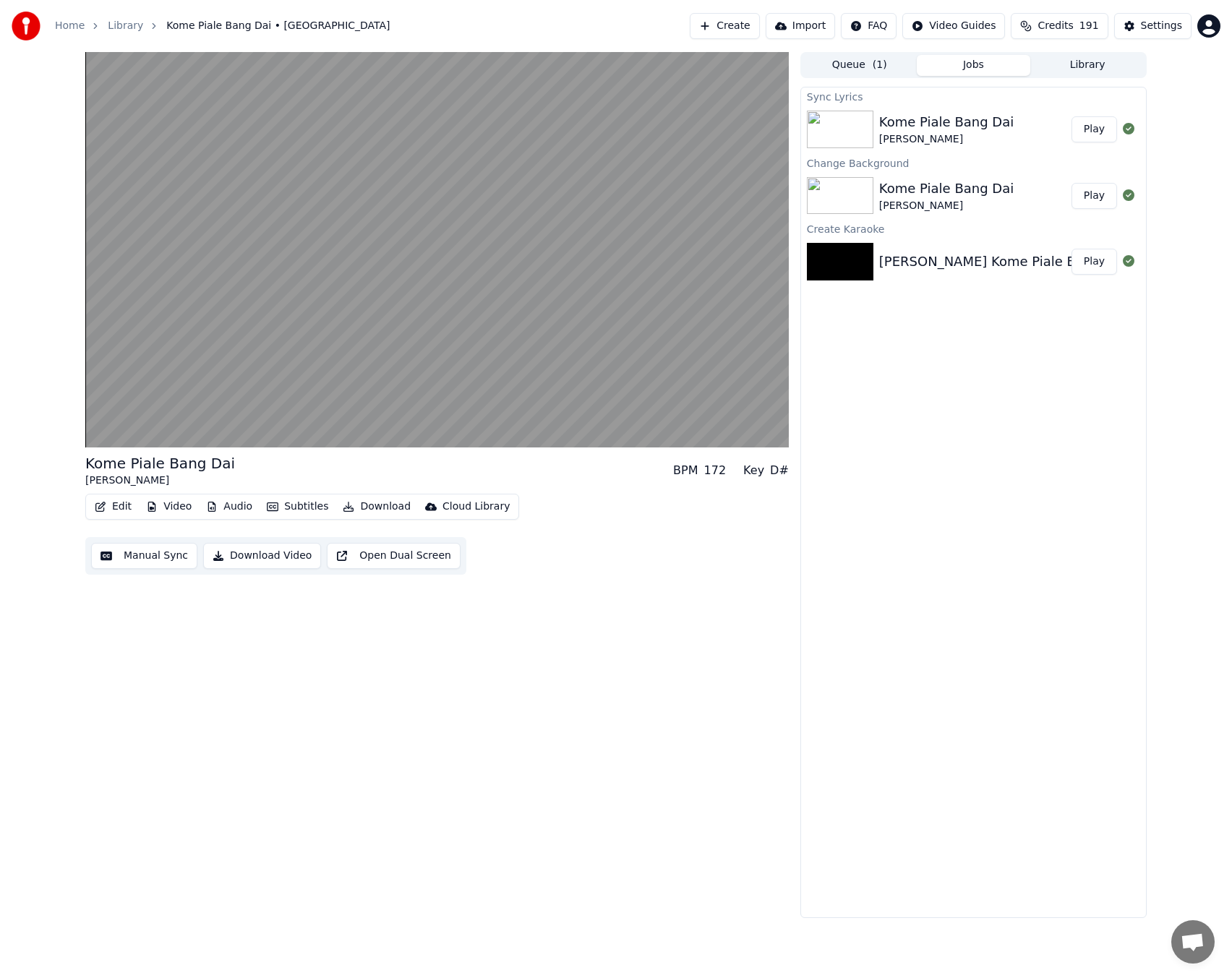
click at [1100, 200] on button "Play" at bounding box center [1094, 196] width 46 height 26
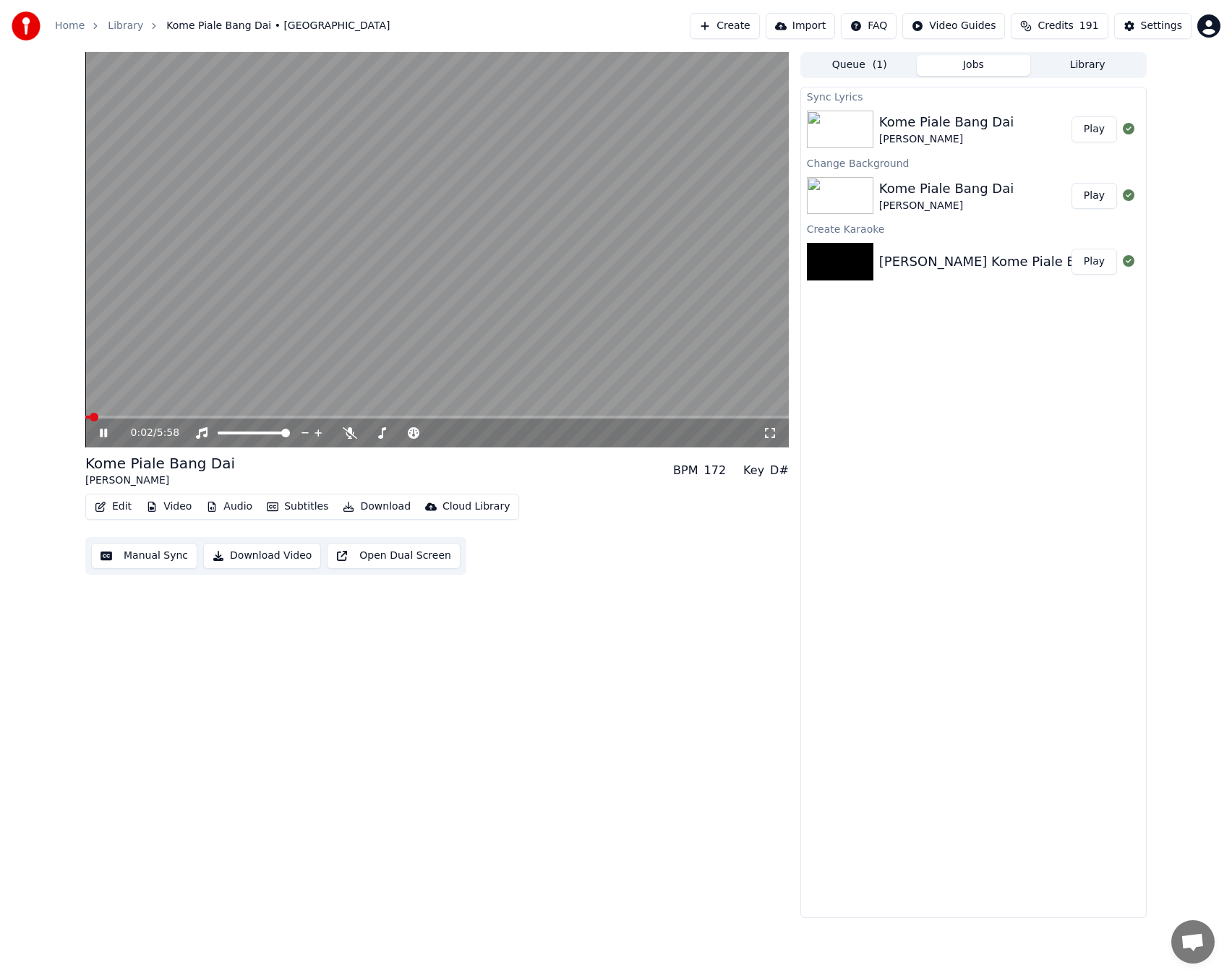
click at [238, 414] on video at bounding box center [436, 249] width 703 height 395
click at [270, 400] on video at bounding box center [436, 249] width 703 height 395
click at [257, 420] on div "0:03 / 5:58" at bounding box center [436, 432] width 703 height 29
click at [263, 418] on span at bounding box center [436, 417] width 703 height 3
click at [382, 417] on span at bounding box center [436, 417] width 703 height 3
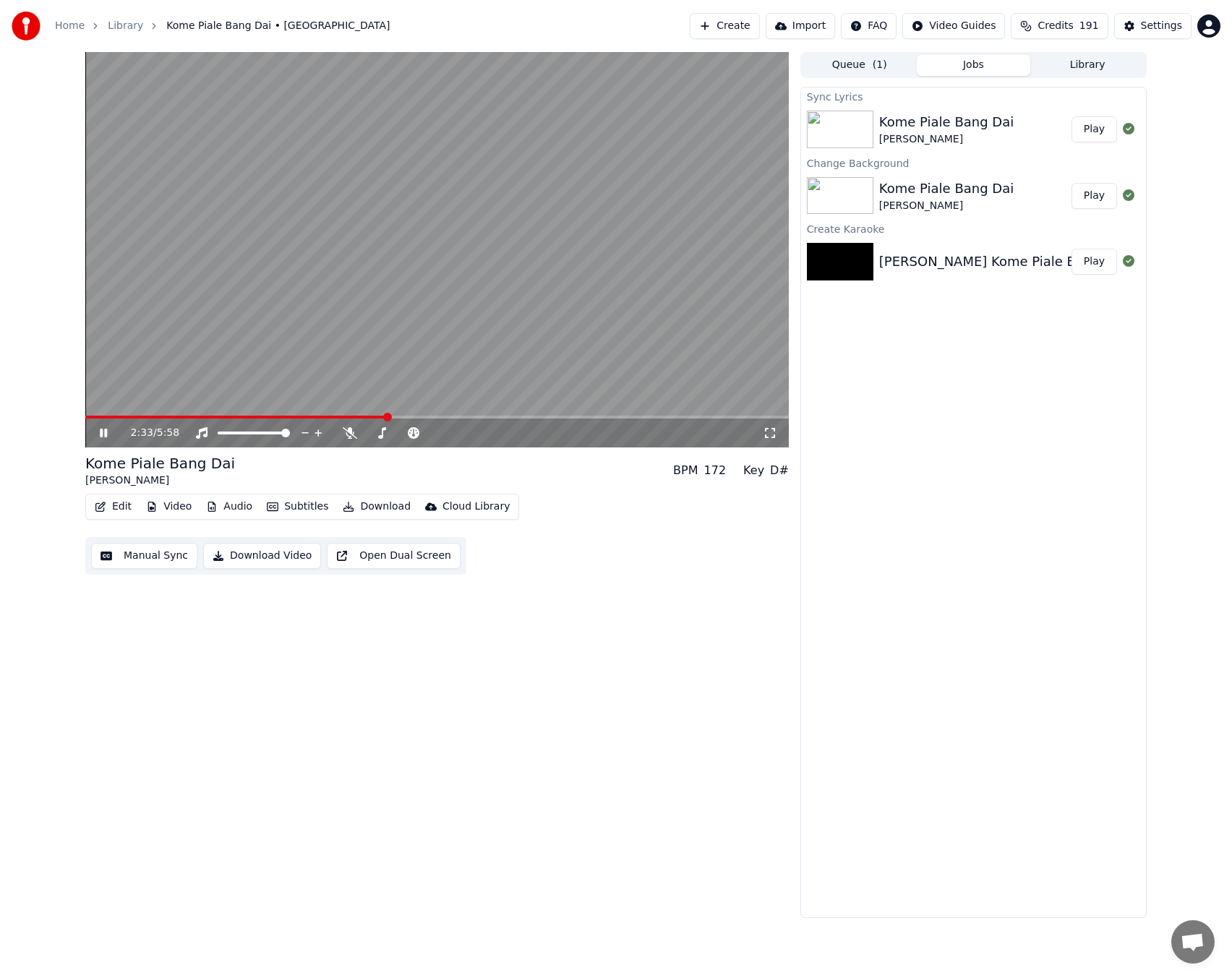
click at [1082, 59] on button "Library" at bounding box center [1087, 65] width 114 height 21
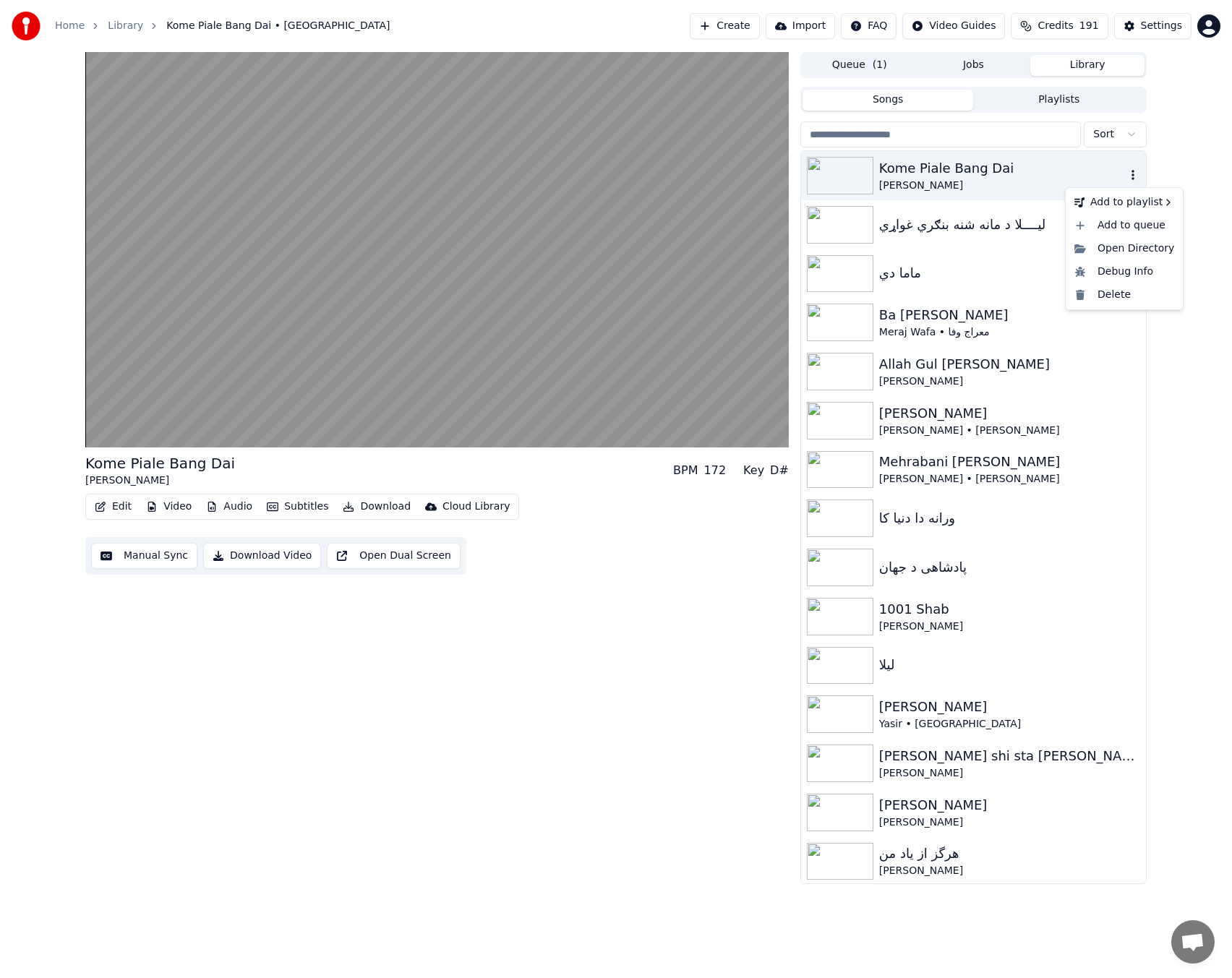
click at [1126, 174] on icon "button" at bounding box center [1132, 175] width 14 height 11
click at [1199, 281] on div "Kome Piale Bang Dai [PERSON_NAME] BPM 172 Key D# Edit Video Audio Subtitles Dow…" at bounding box center [616, 468] width 1232 height 832
click at [942, 177] on div "Kome Piale Bang Dai" at bounding box center [1002, 168] width 247 height 21
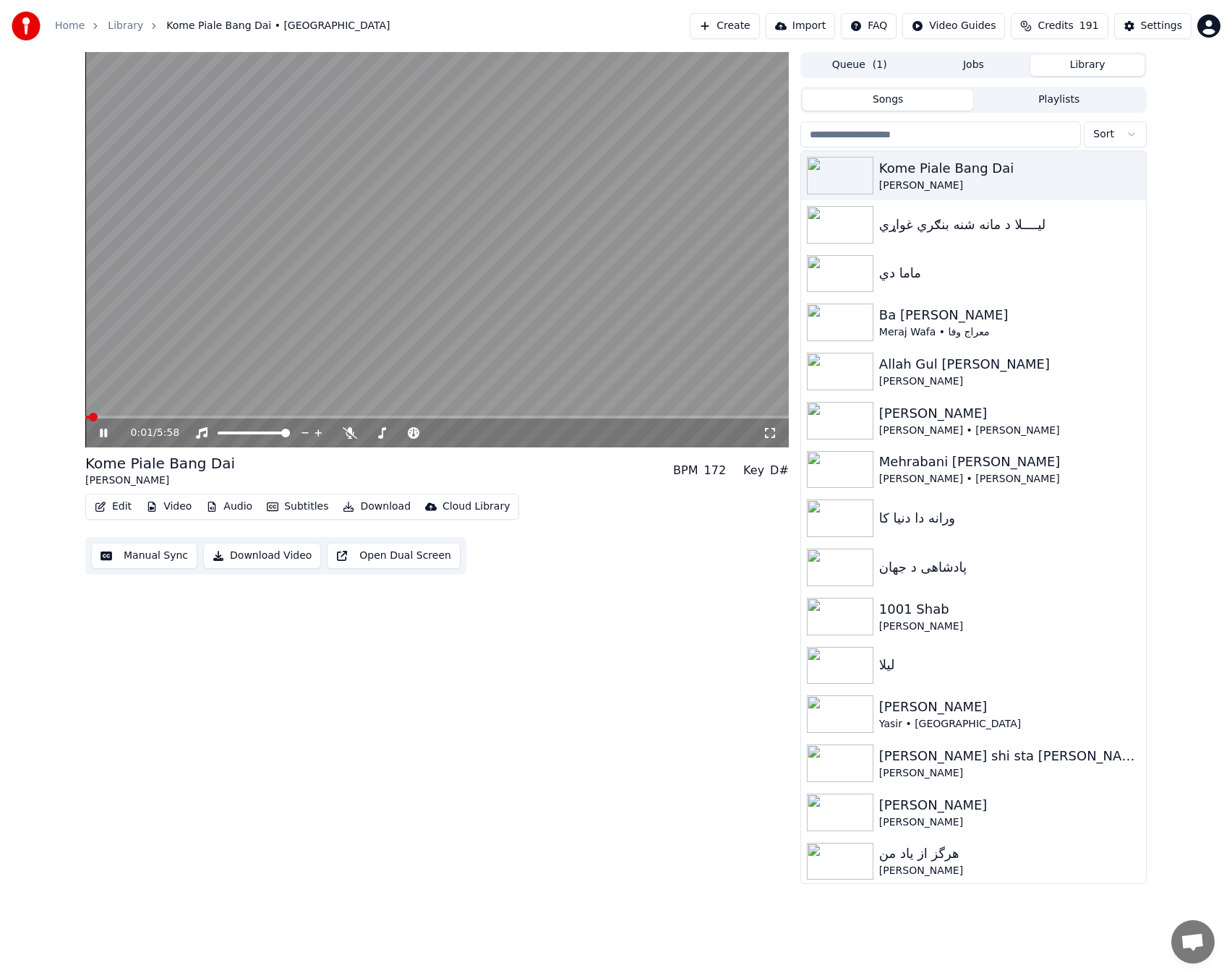
click at [275, 560] on button "Download Video" at bounding box center [262, 556] width 118 height 26
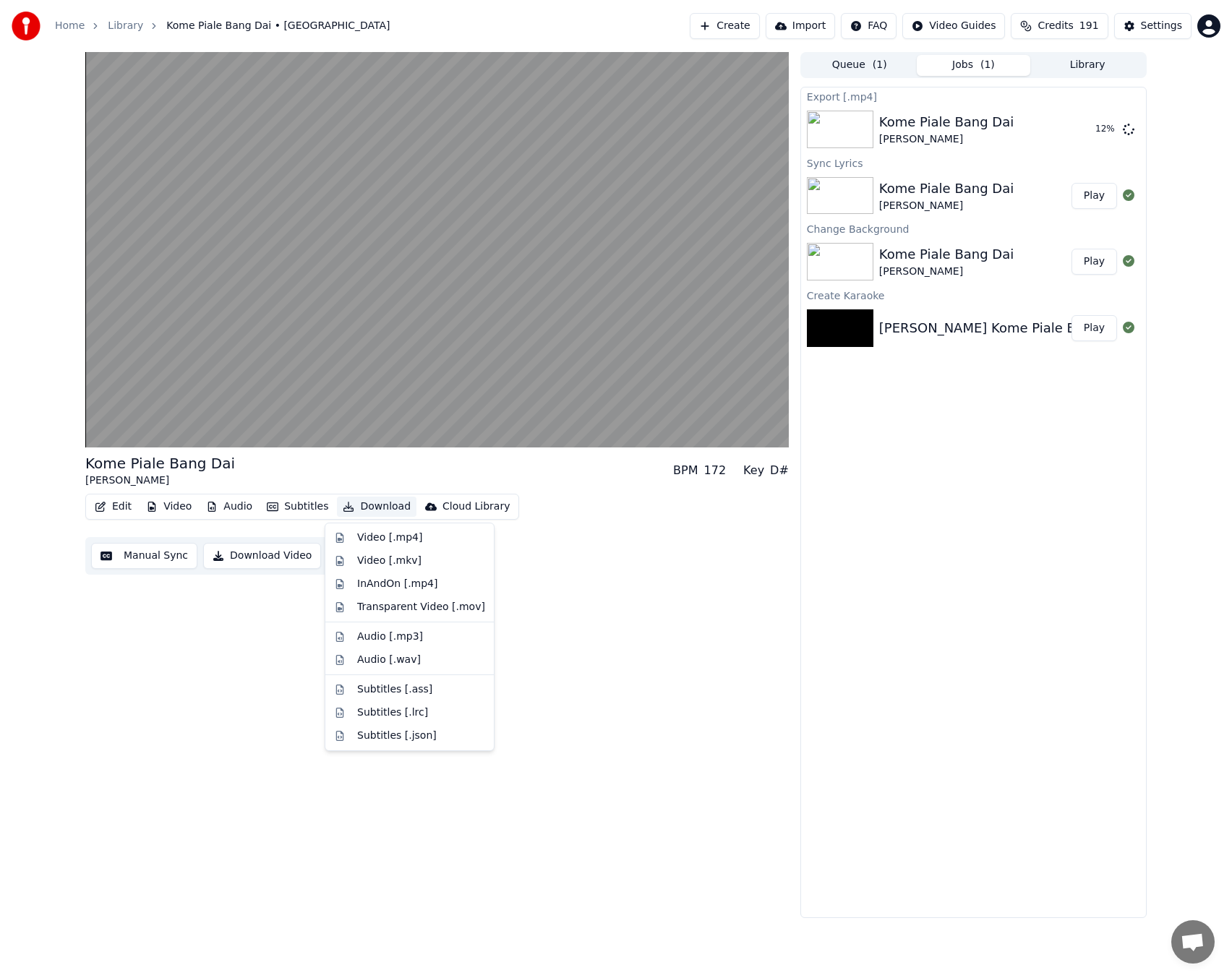
click at [373, 507] on button "Download" at bounding box center [376, 507] width 79 height 21
click at [372, 536] on div "Video [.mp4]" at bounding box center [389, 537] width 65 height 14
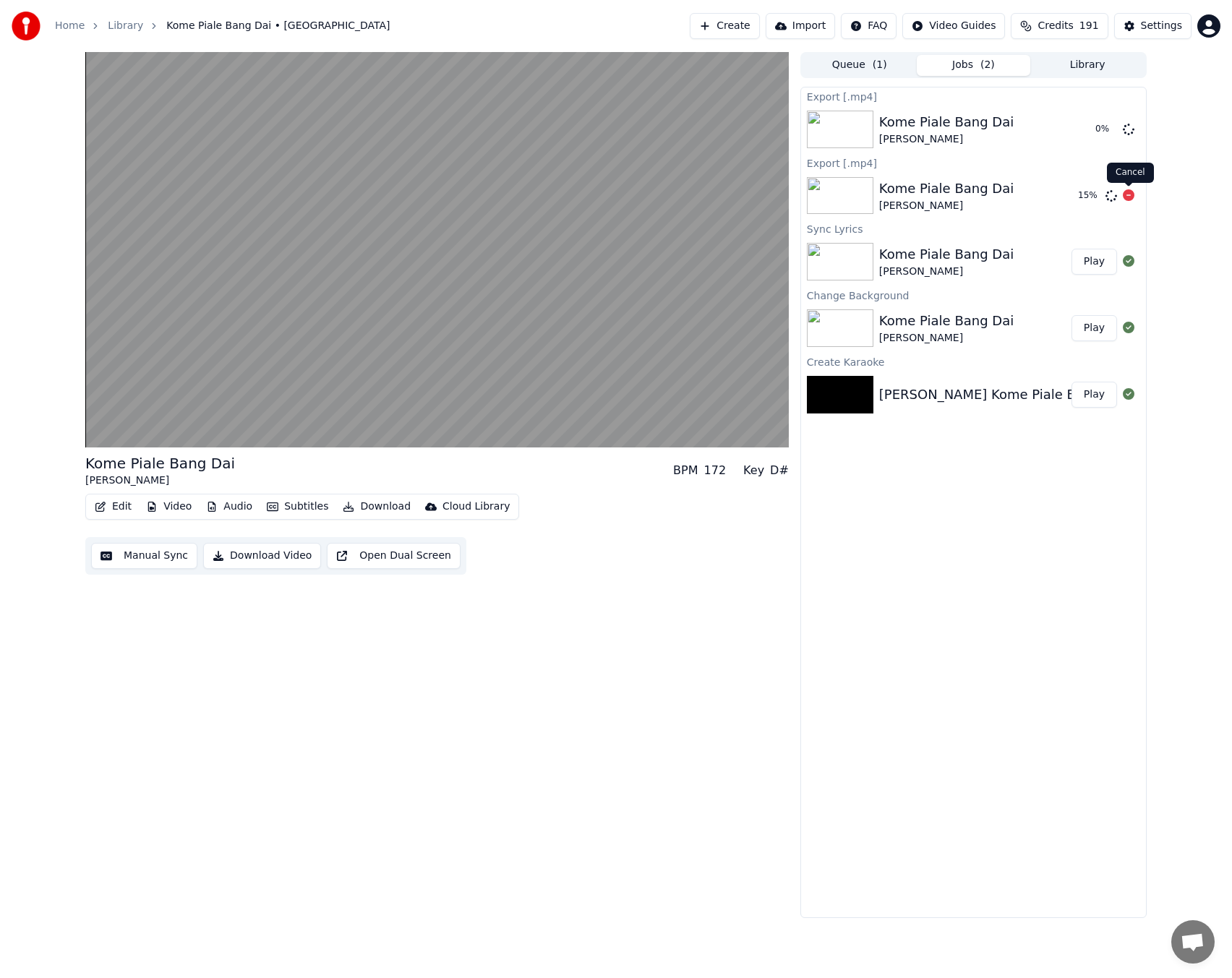
click at [1124, 196] on icon at bounding box center [1128, 195] width 11 height 11
click at [1197, 238] on div "Kome Piale Bang Dai [PERSON_NAME] BPM 172 Key D# Edit Video Audio Subtitles Dow…" at bounding box center [616, 485] width 1232 height 866
